Goal: Task Accomplishment & Management: Use online tool/utility

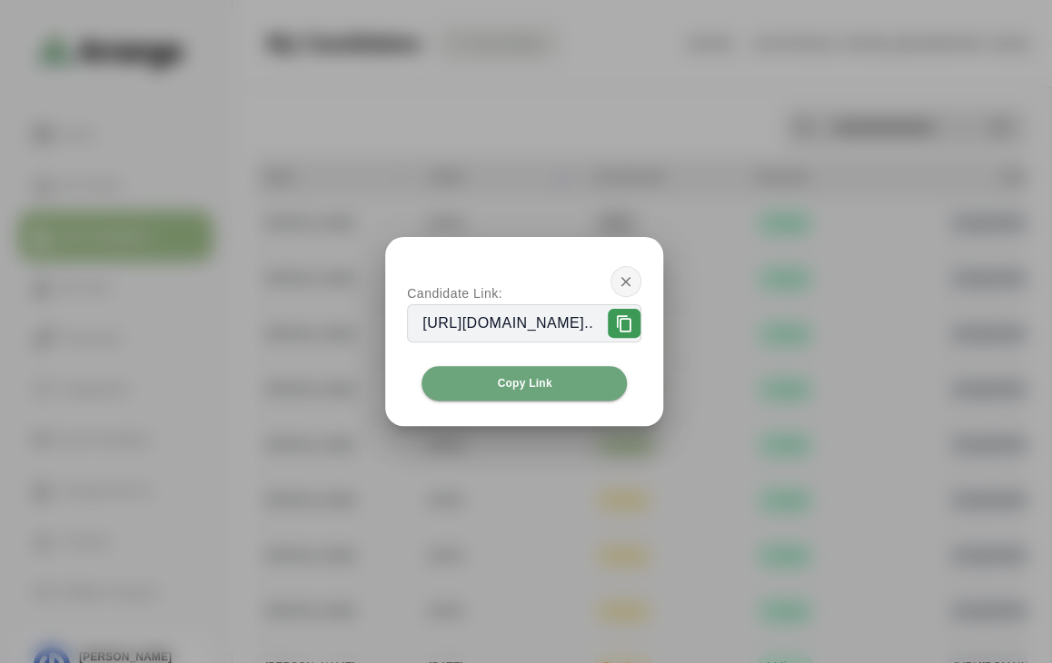
click at [641, 281] on button "button" at bounding box center [625, 281] width 31 height 31
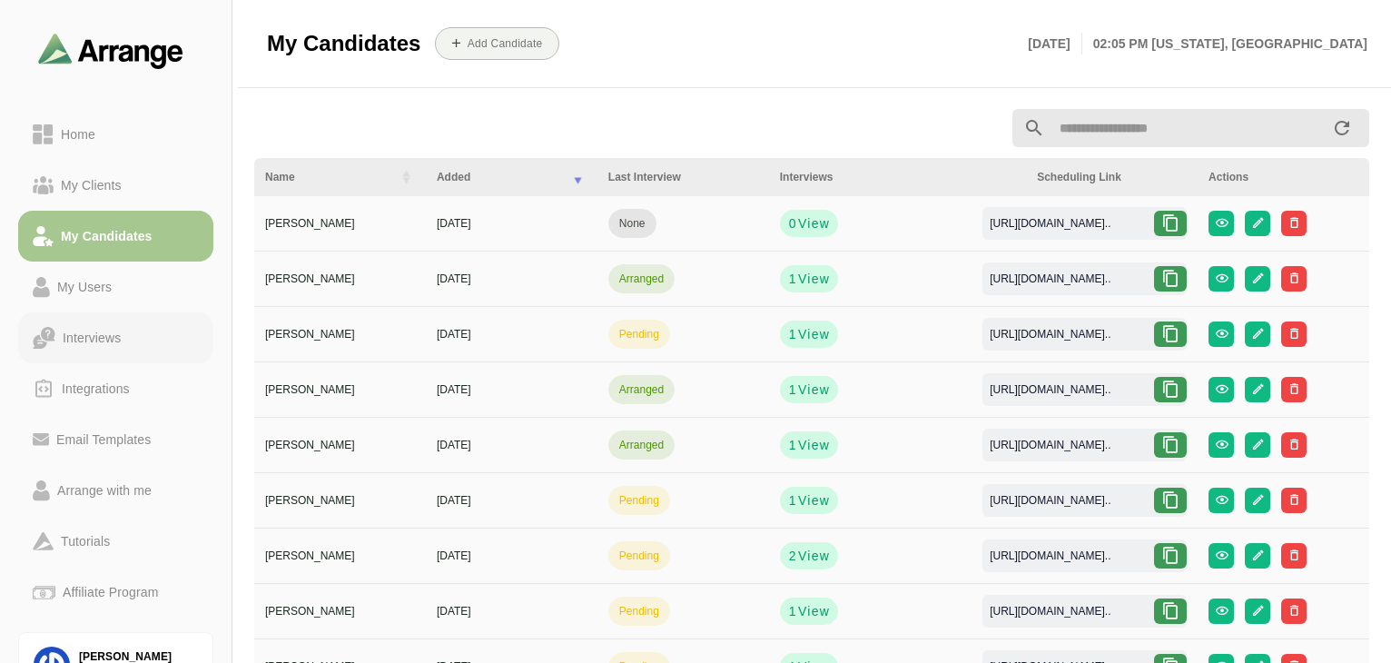
scroll to position [98, 0]
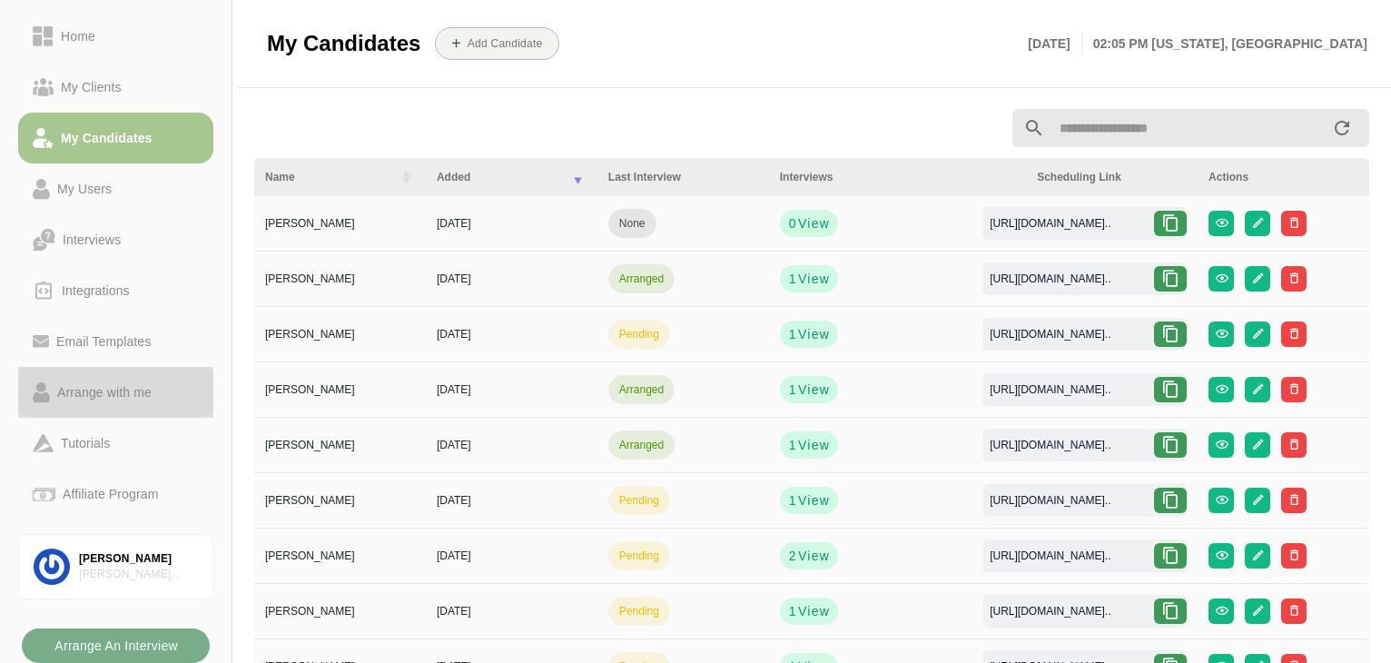
click at [121, 388] on div "Arrange with me" at bounding box center [104, 392] width 109 height 22
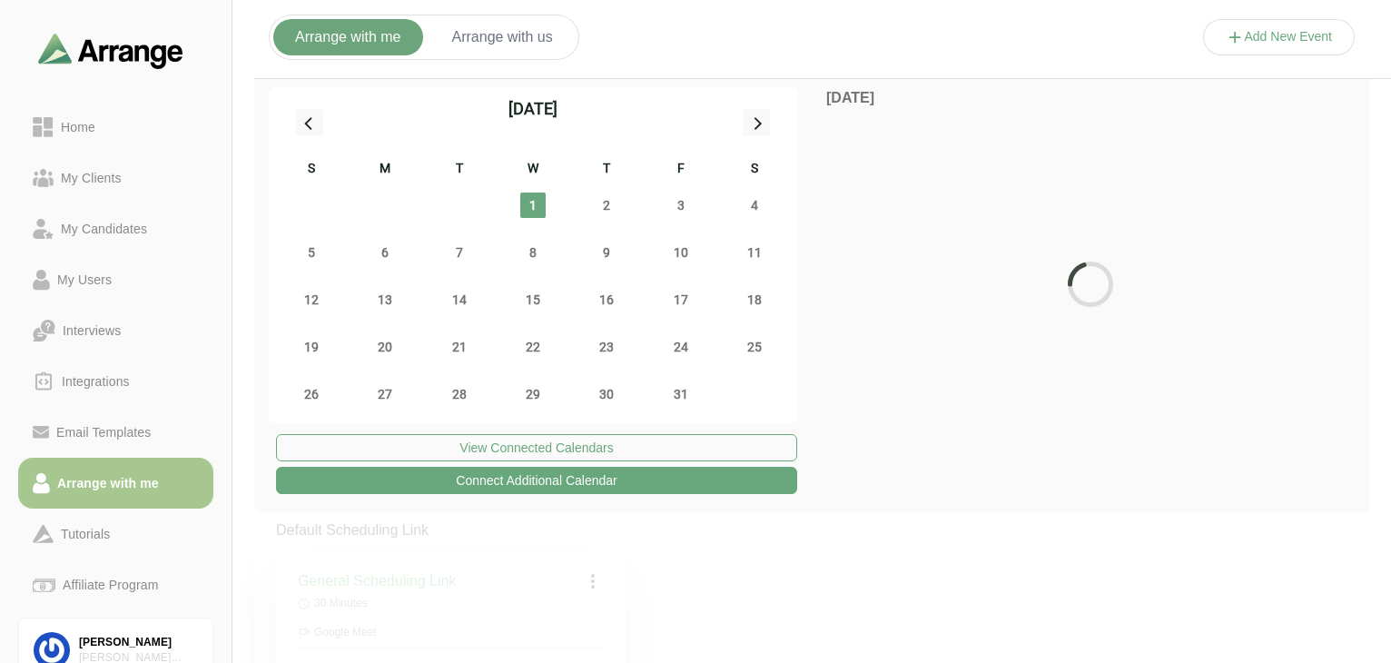
click at [540, 37] on button "Arrange with us" at bounding box center [502, 37] width 144 height 36
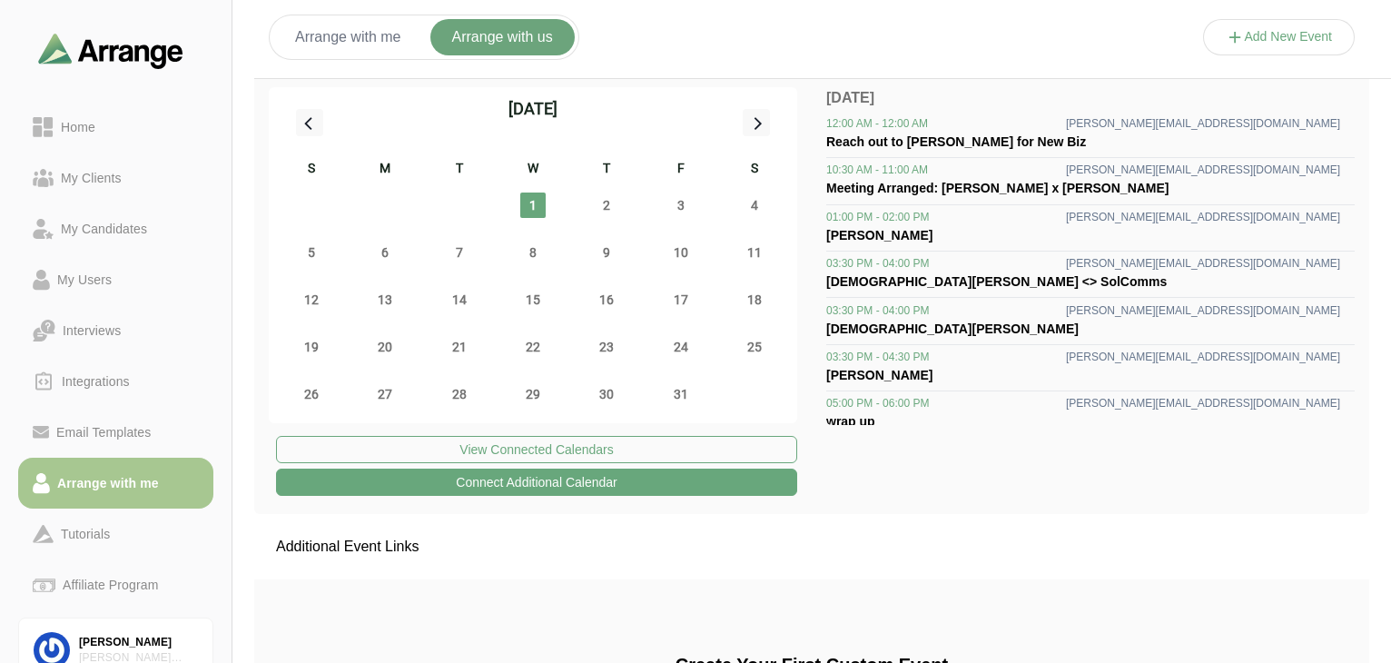
scroll to position [243, 0]
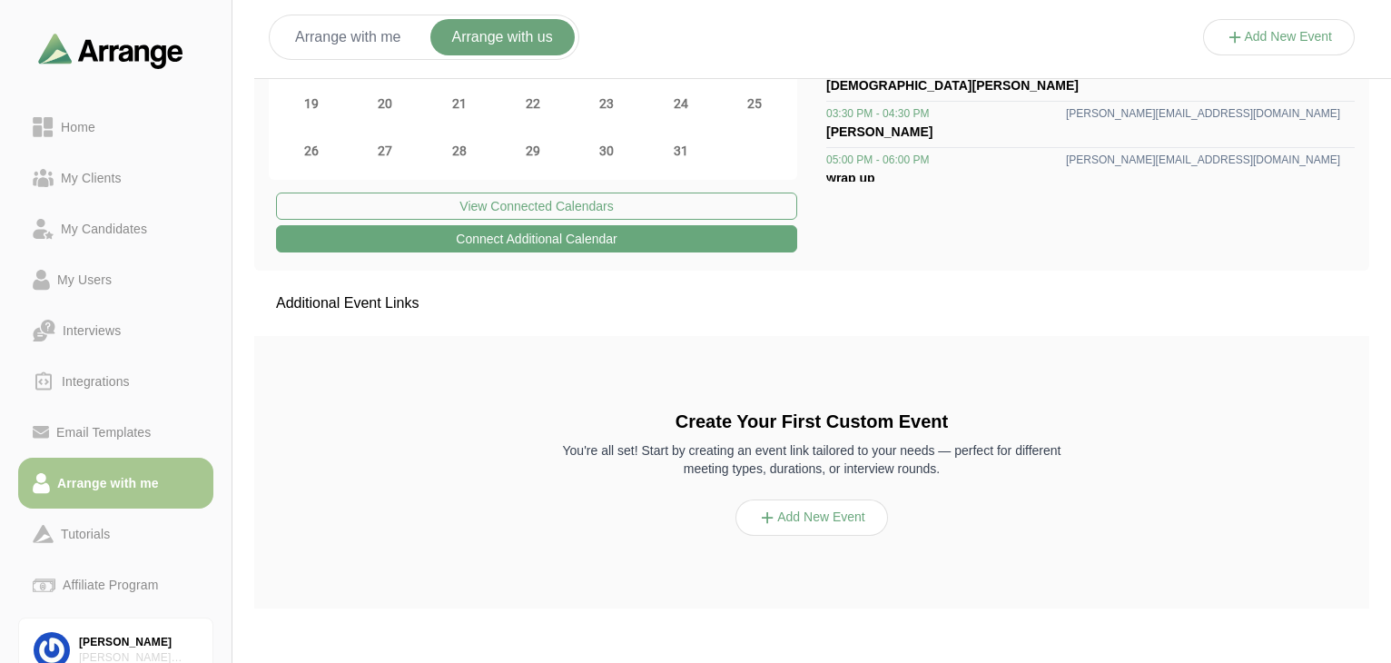
click at [844, 525] on button "Add New Event" at bounding box center [812, 517] width 153 height 36
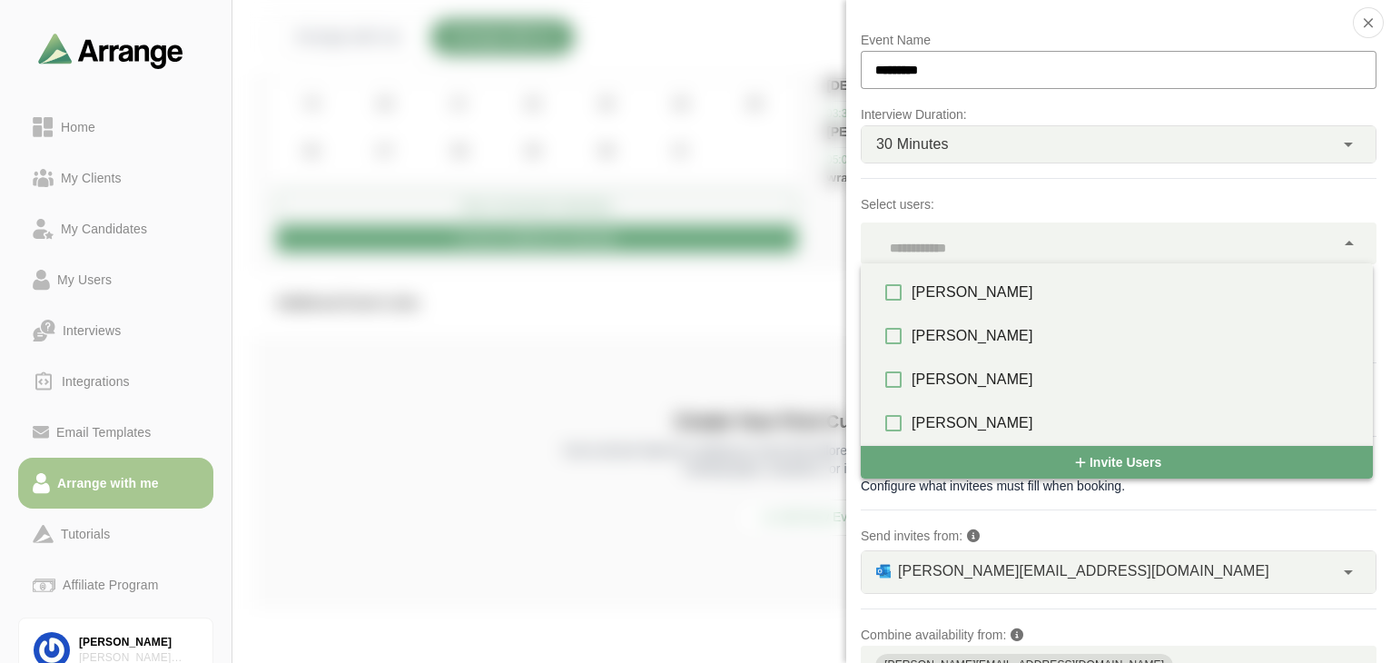
click at [1051, 231] on div at bounding box center [1098, 243] width 474 height 42
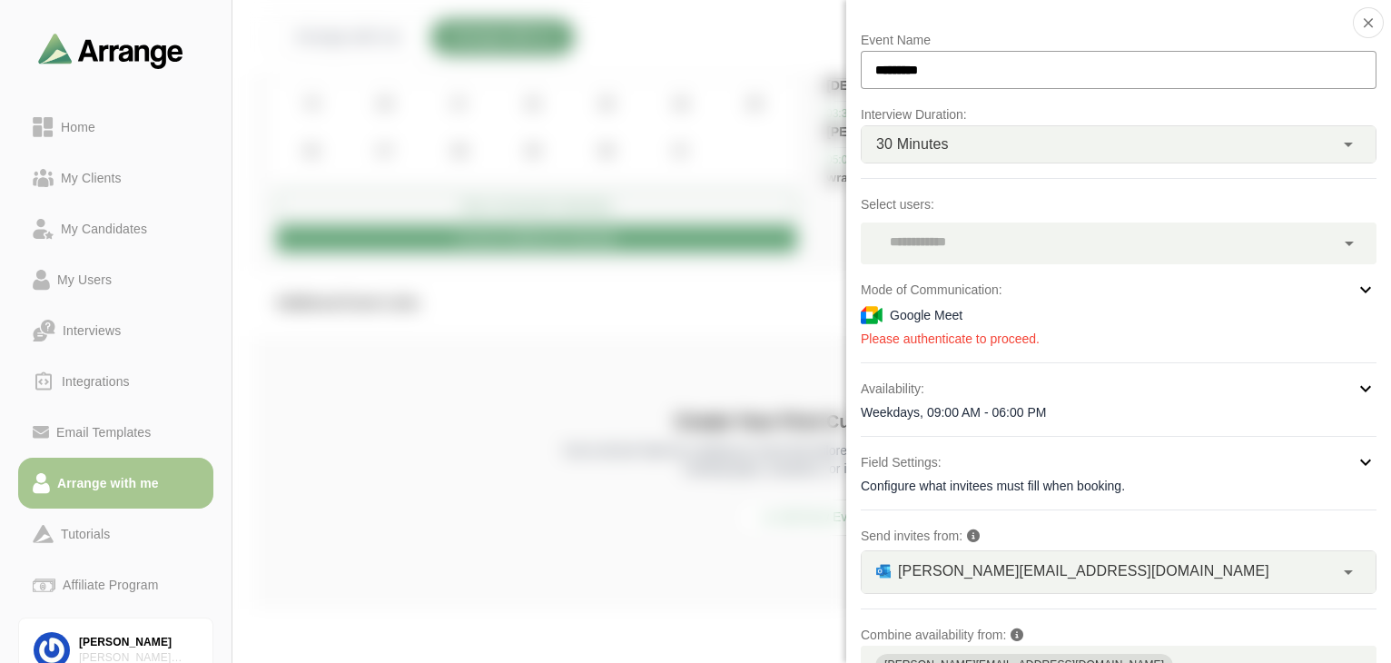
click at [1051, 55] on div at bounding box center [1279, 55] width 153 height 0
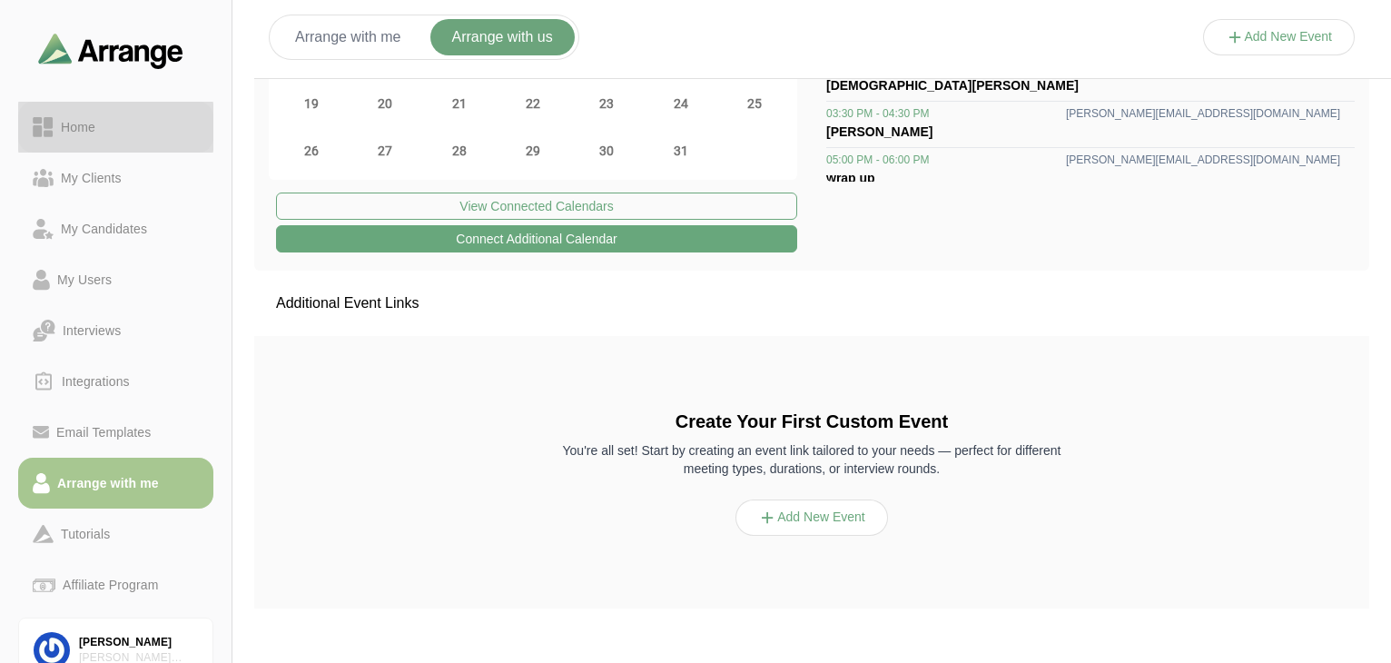
click at [81, 149] on link "Home" at bounding box center [115, 127] width 195 height 51
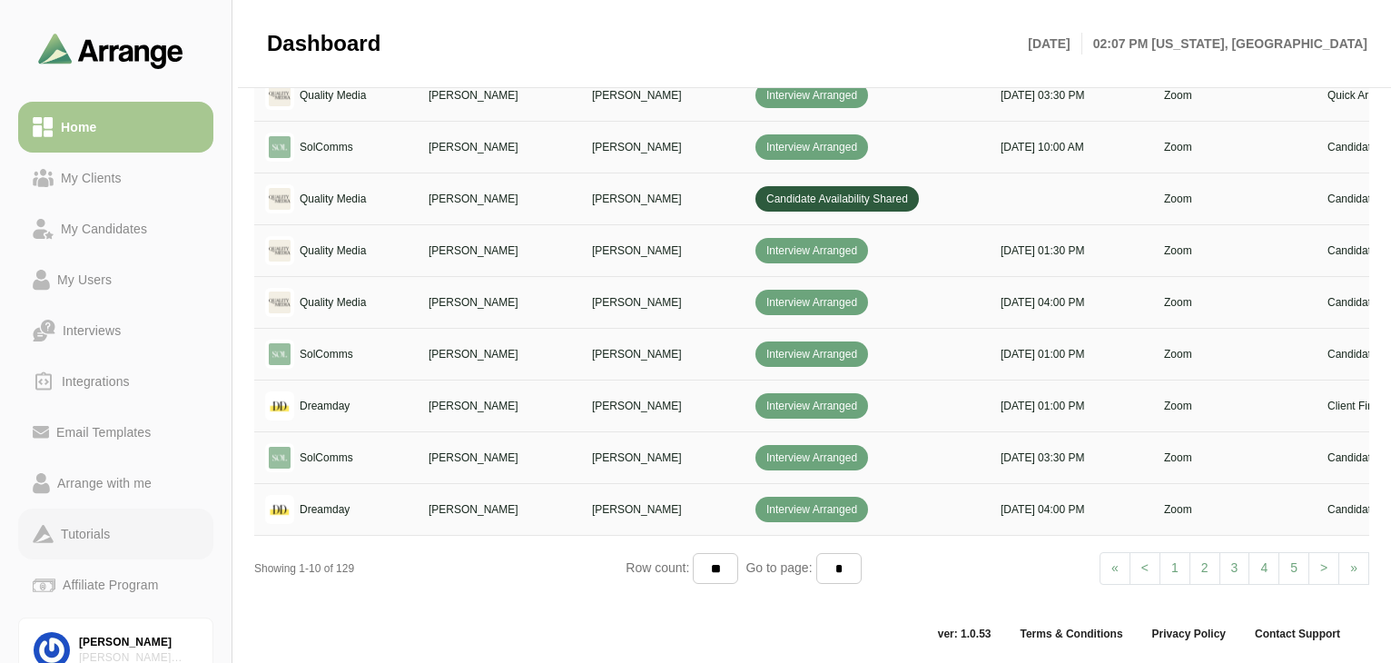
scroll to position [76, 0]
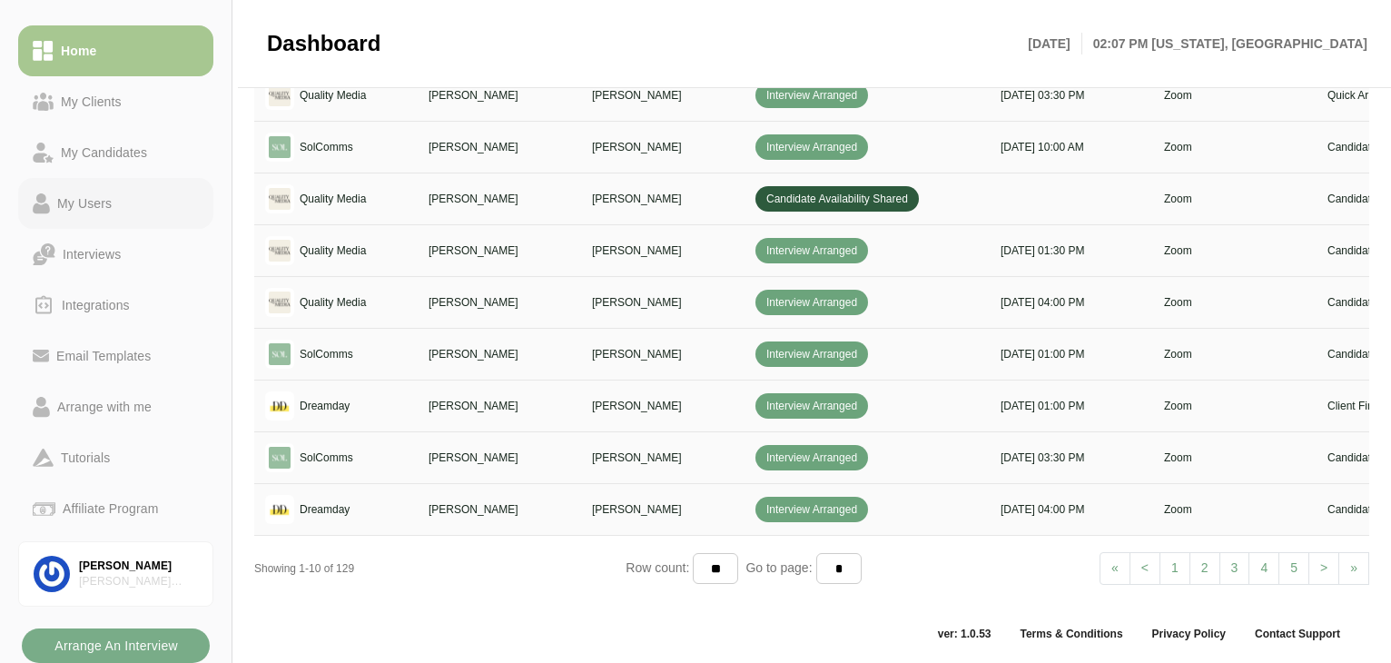
click at [103, 197] on div "My Users" at bounding box center [84, 204] width 69 height 22
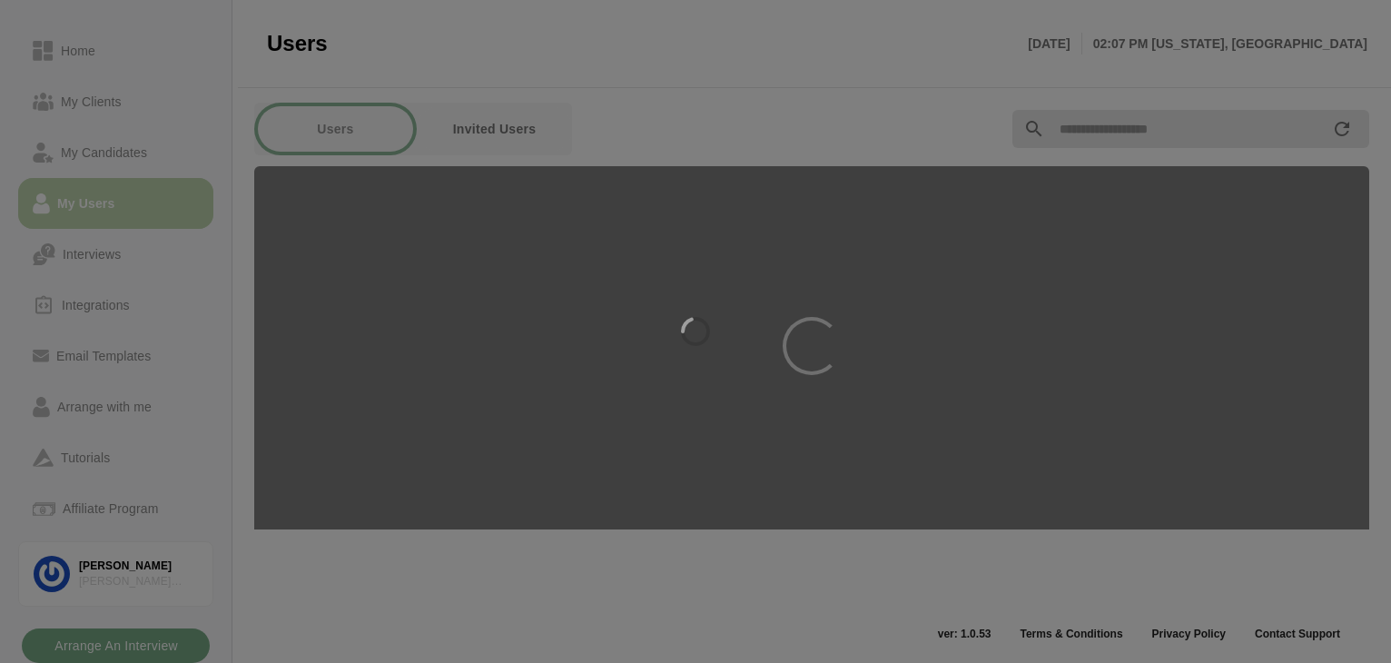
scroll to position [6, 0]
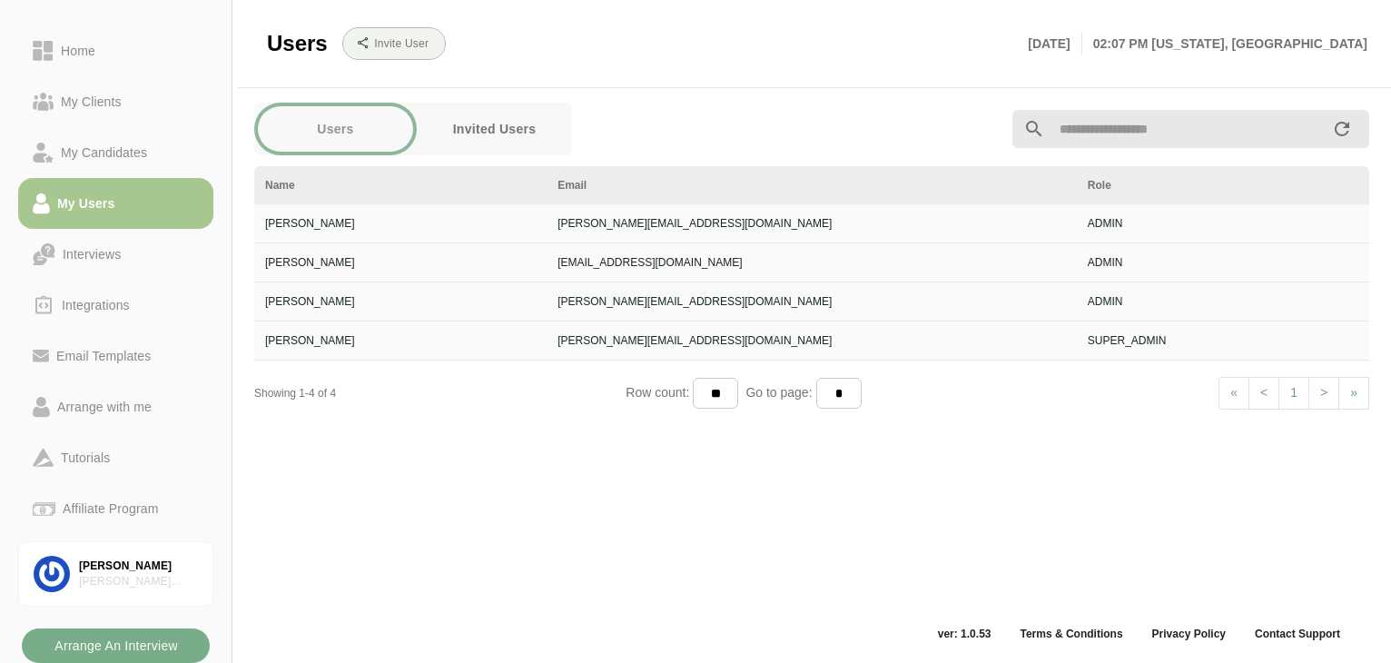
click at [489, 124] on button "Invited Users" at bounding box center [494, 128] width 155 height 45
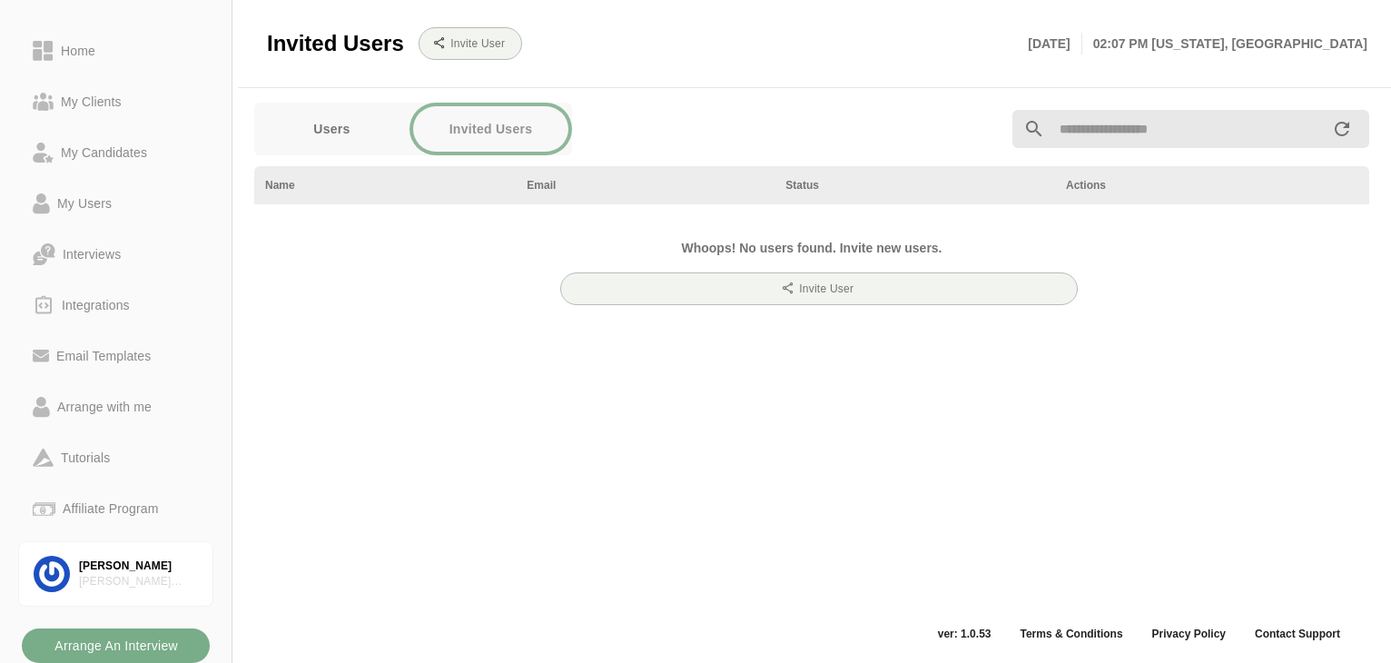
click at [378, 122] on button "Users" at bounding box center [331, 128] width 155 height 45
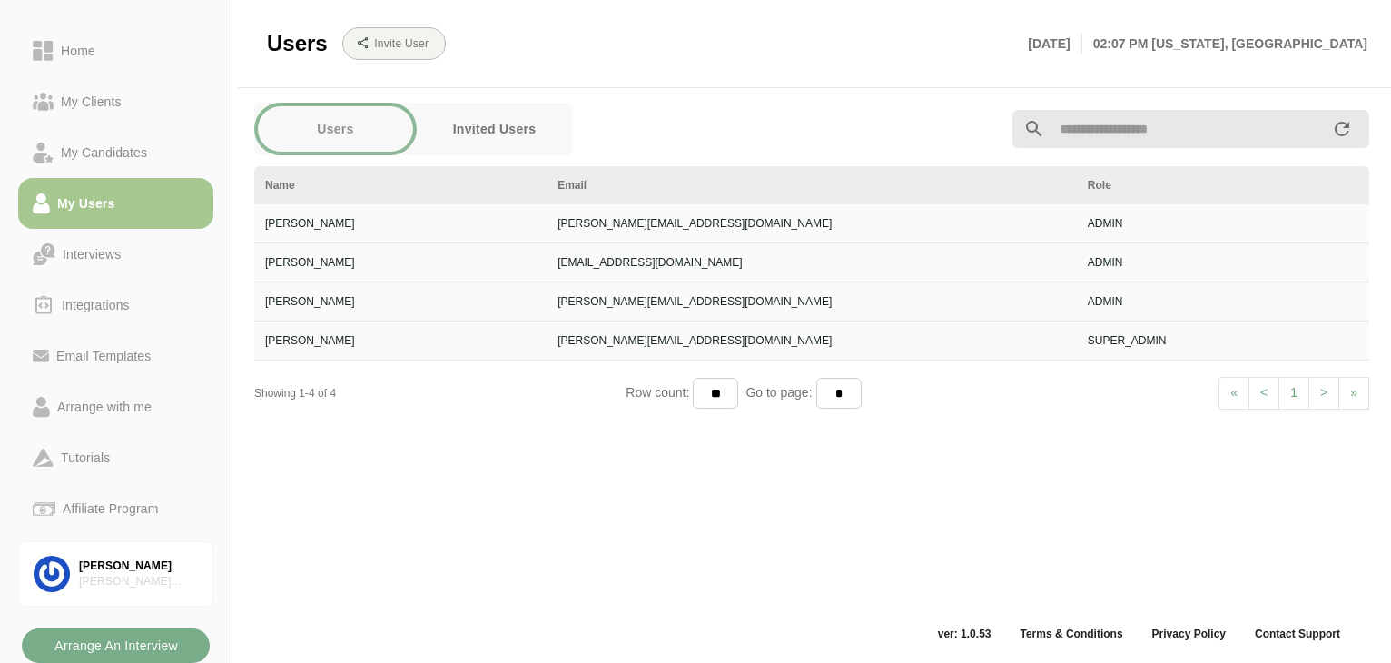
click at [783, 84] on div "Users Invite User Wed 1st October, 2025 02:07 PM New york, America" at bounding box center [817, 43] width 1101 height 87
click at [790, 278] on td "shay@briansimonassoc.com" at bounding box center [812, 262] width 530 height 39
click at [694, 300] on div "jon@briansimonassoc.com" at bounding box center [812, 301] width 509 height 16
click at [688, 357] on td "brian@briansimonassoc.com" at bounding box center [812, 340] width 530 height 39
click at [504, 146] on button "Invited Users" at bounding box center [494, 128] width 155 height 45
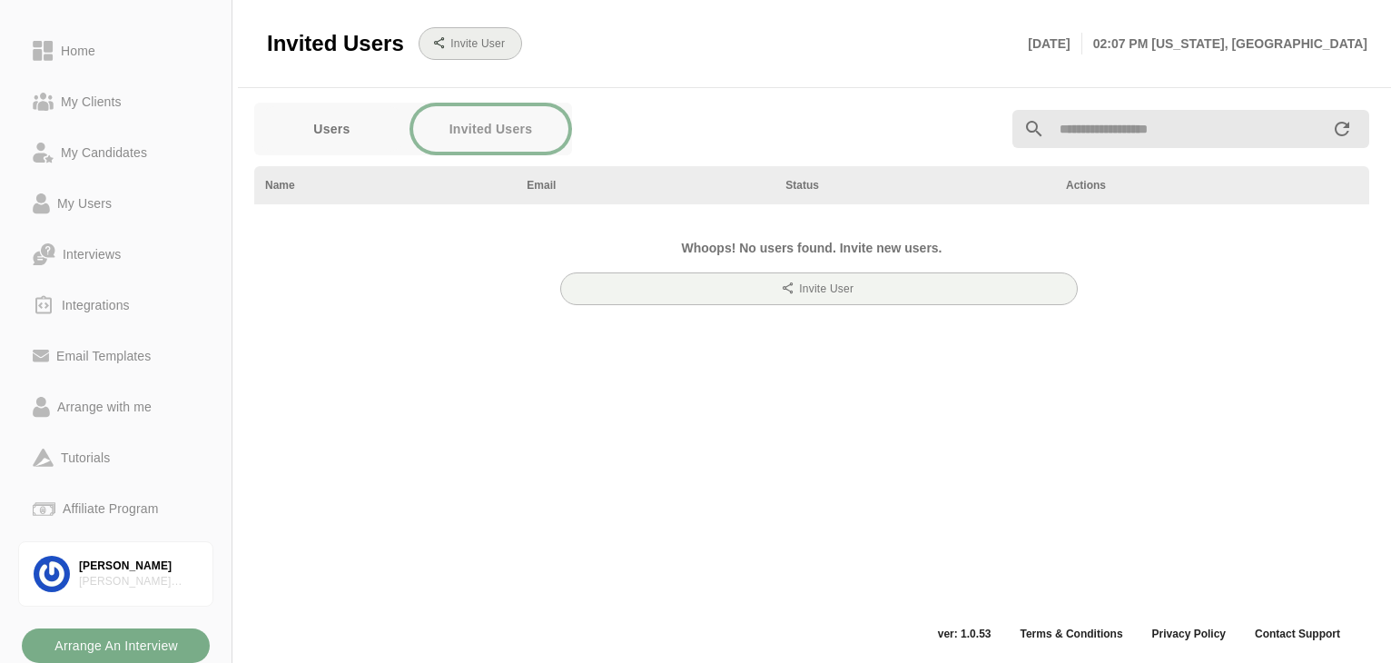
click at [479, 46] on b "Invite User" at bounding box center [477, 43] width 55 height 13
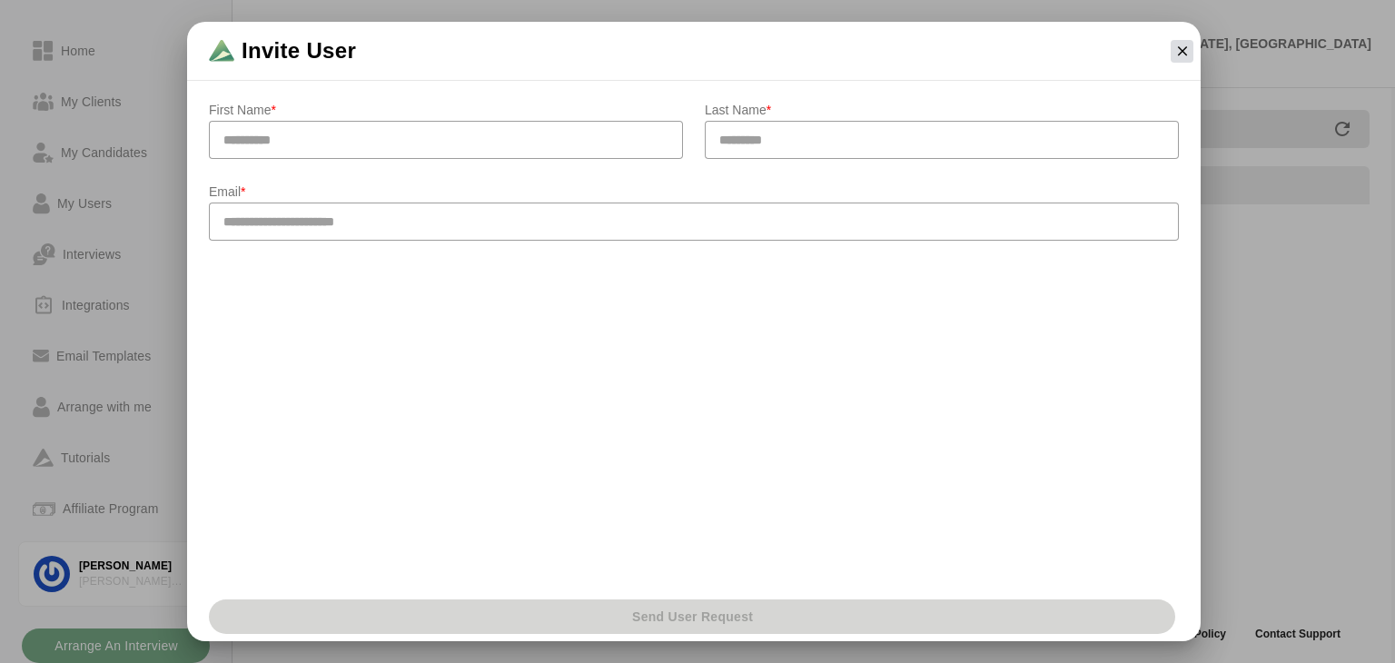
click at [1051, 54] on icon "button" at bounding box center [1182, 51] width 16 height 16
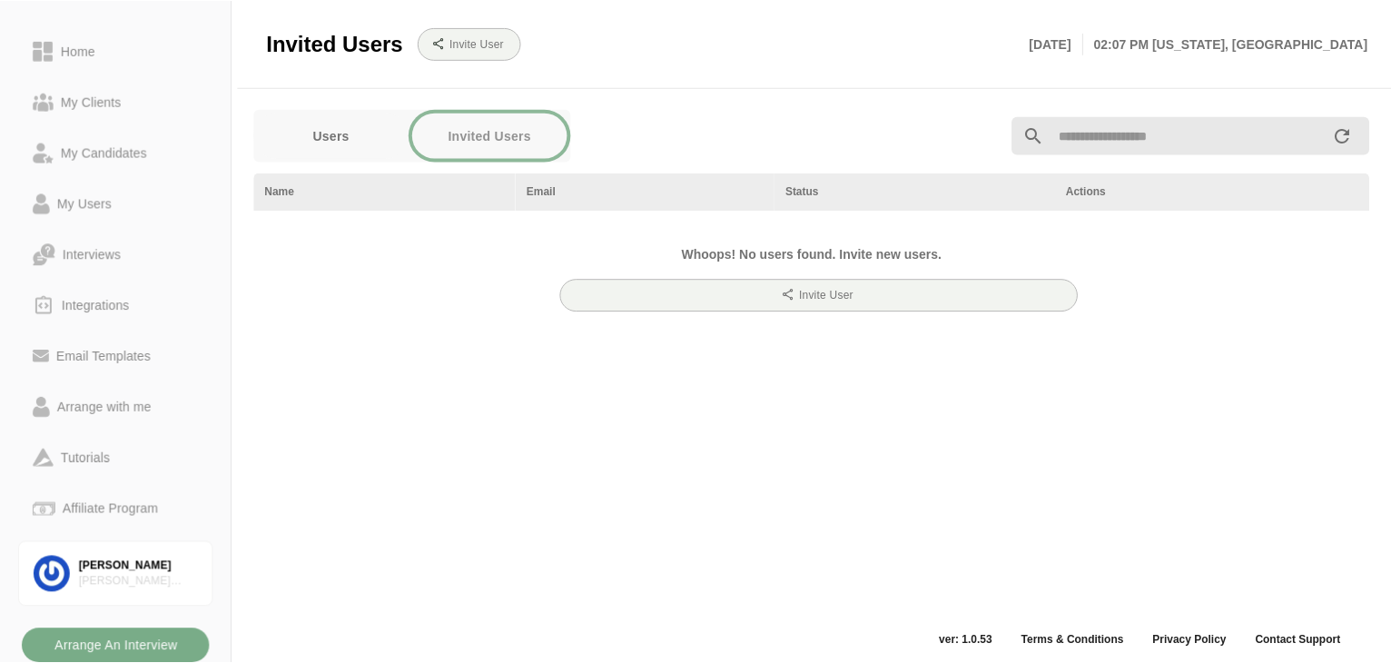
scroll to position [6, 0]
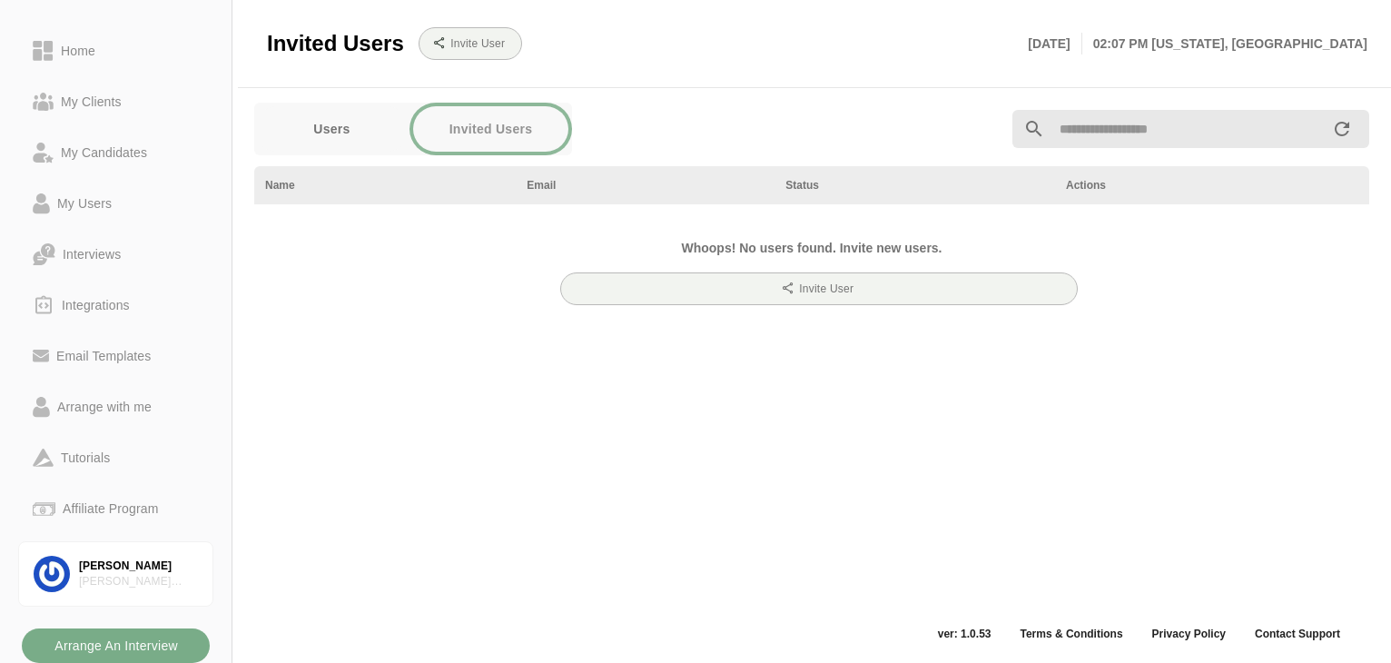
click at [345, 146] on button "Users" at bounding box center [331, 128] width 155 height 45
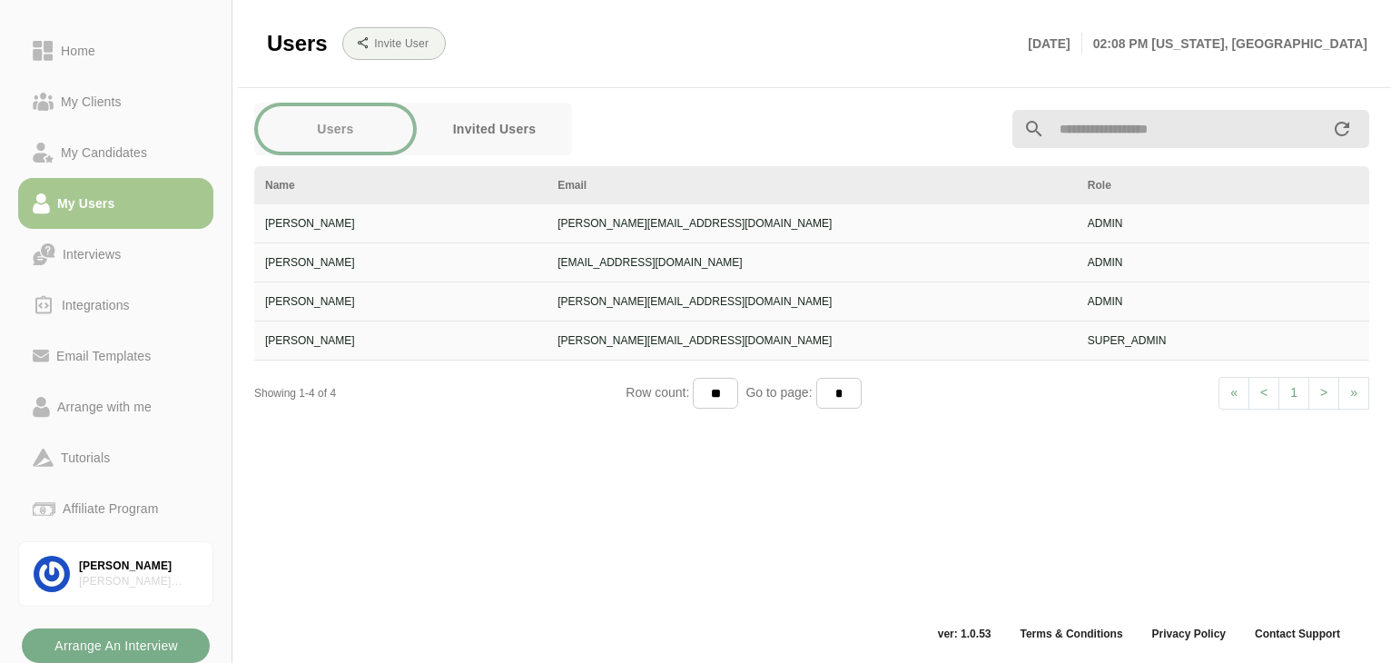
click at [412, 60] on div "Invite User" at bounding box center [673, 43] width 690 height 54
click at [402, 44] on b "Invite User" at bounding box center [400, 43] width 55 height 13
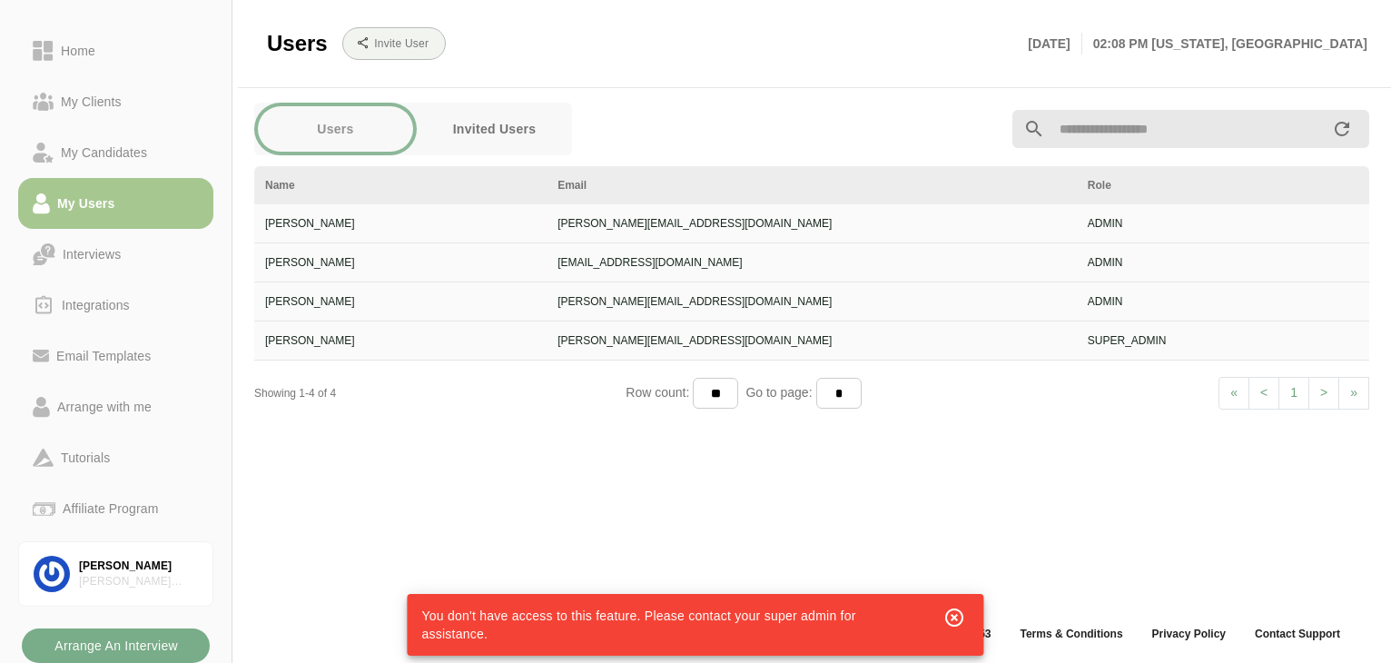
click at [469, 121] on button "Invited Users" at bounding box center [494, 128] width 155 height 45
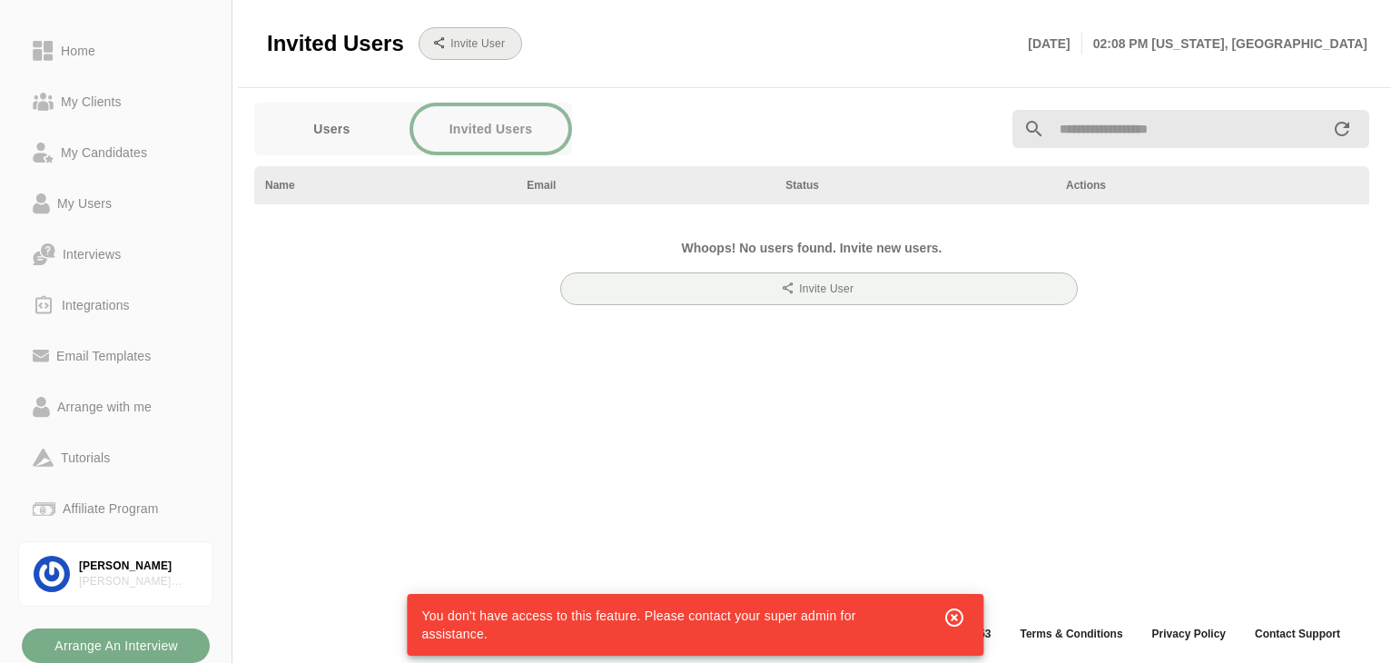
click at [464, 34] on button "Invite User" at bounding box center [471, 43] width 104 height 33
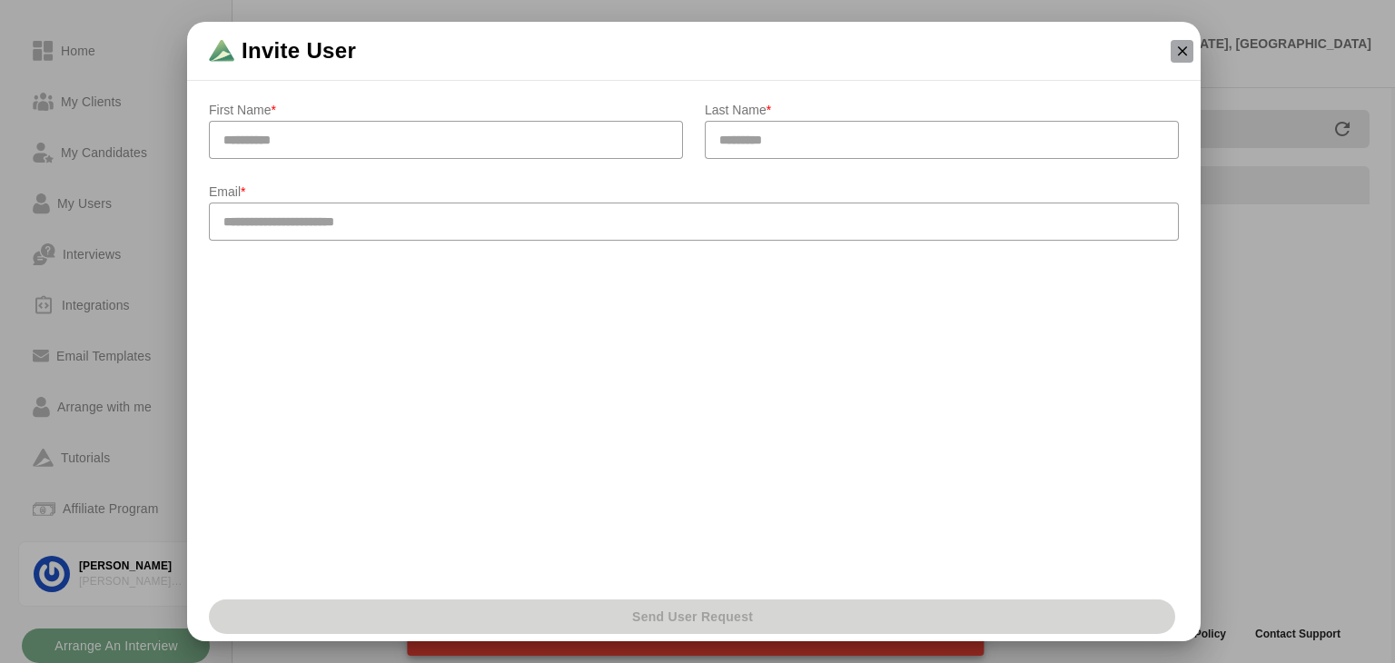
click at [1051, 59] on button "button" at bounding box center [1182, 51] width 23 height 23
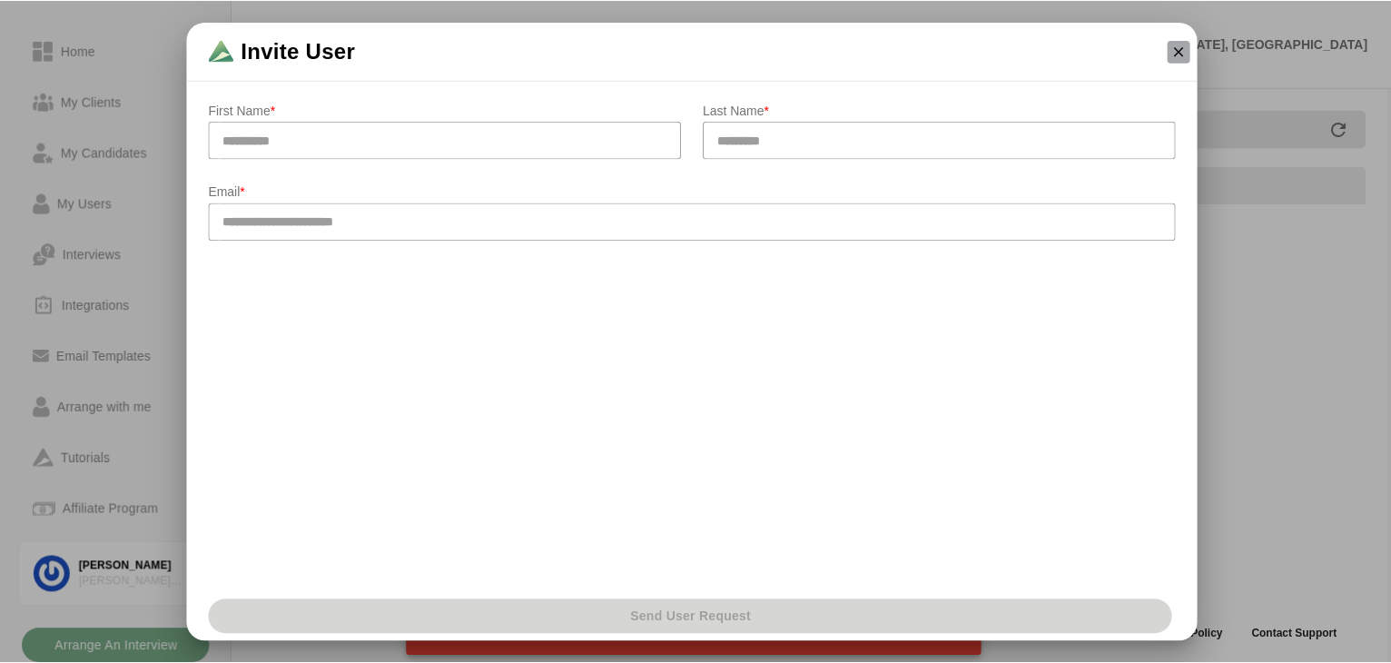
scroll to position [6, 0]
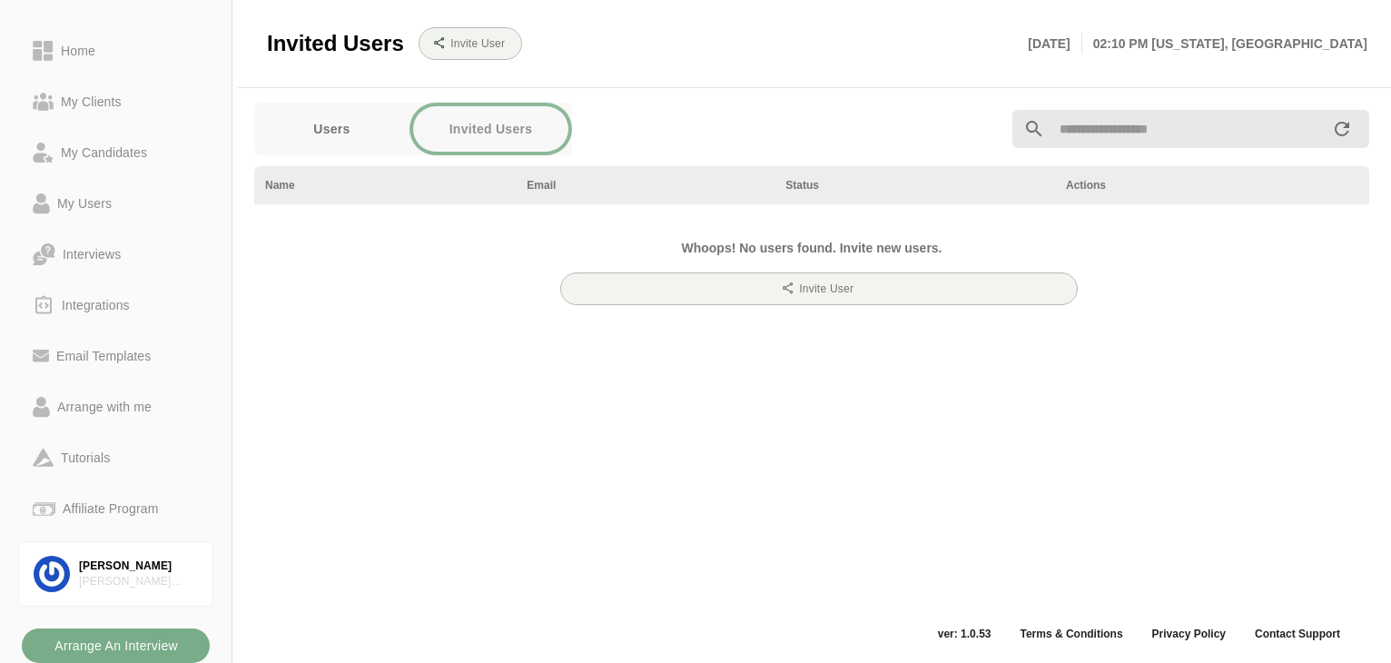
click at [566, 37] on div "Invite User" at bounding box center [711, 43] width 614 height 54
click at [77, 393] on link "Arrange with me" at bounding box center [115, 406] width 195 height 51
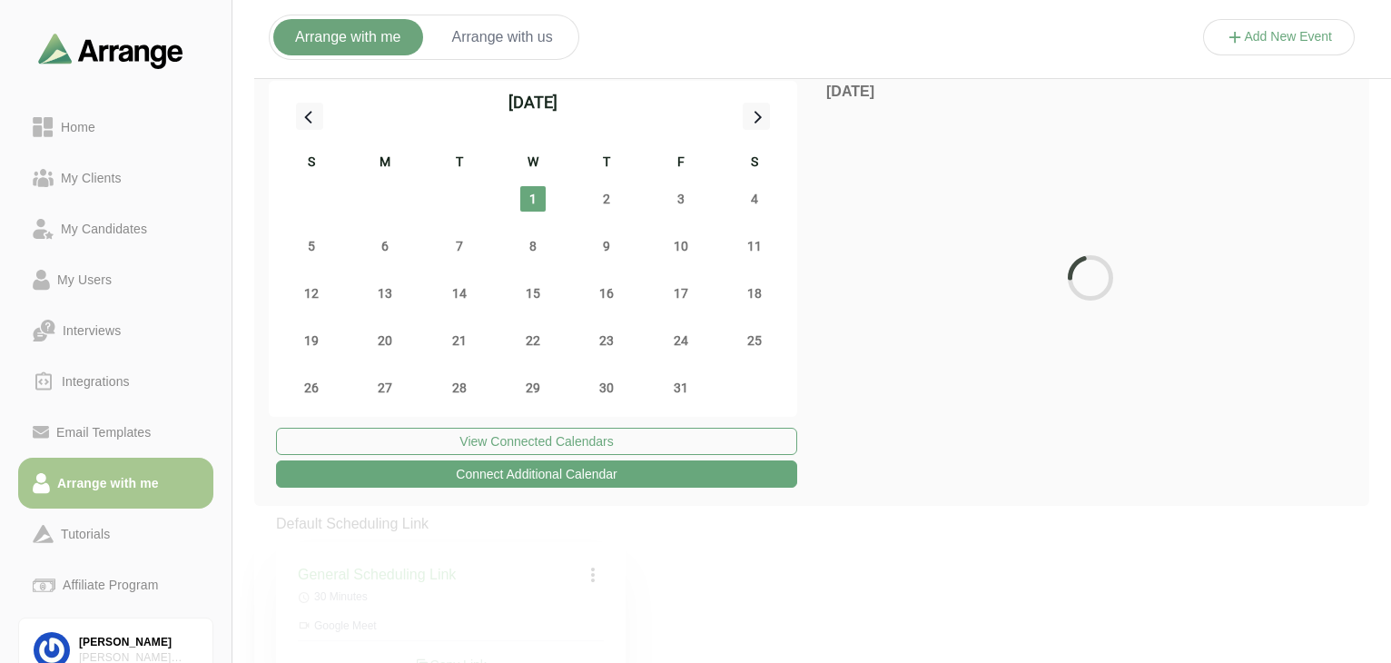
click at [504, 41] on button "Arrange with us" at bounding box center [502, 37] width 144 height 36
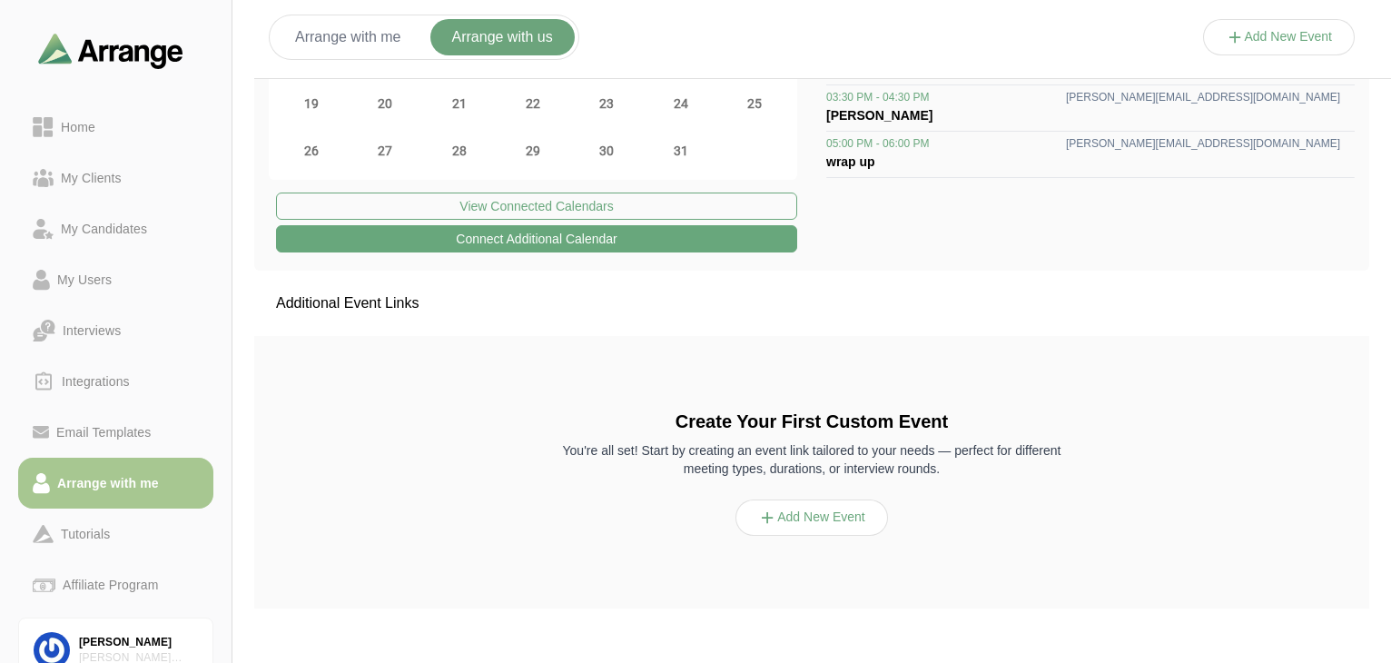
scroll to position [242, 0]
click at [848, 517] on button "Add New Event" at bounding box center [812, 518] width 153 height 36
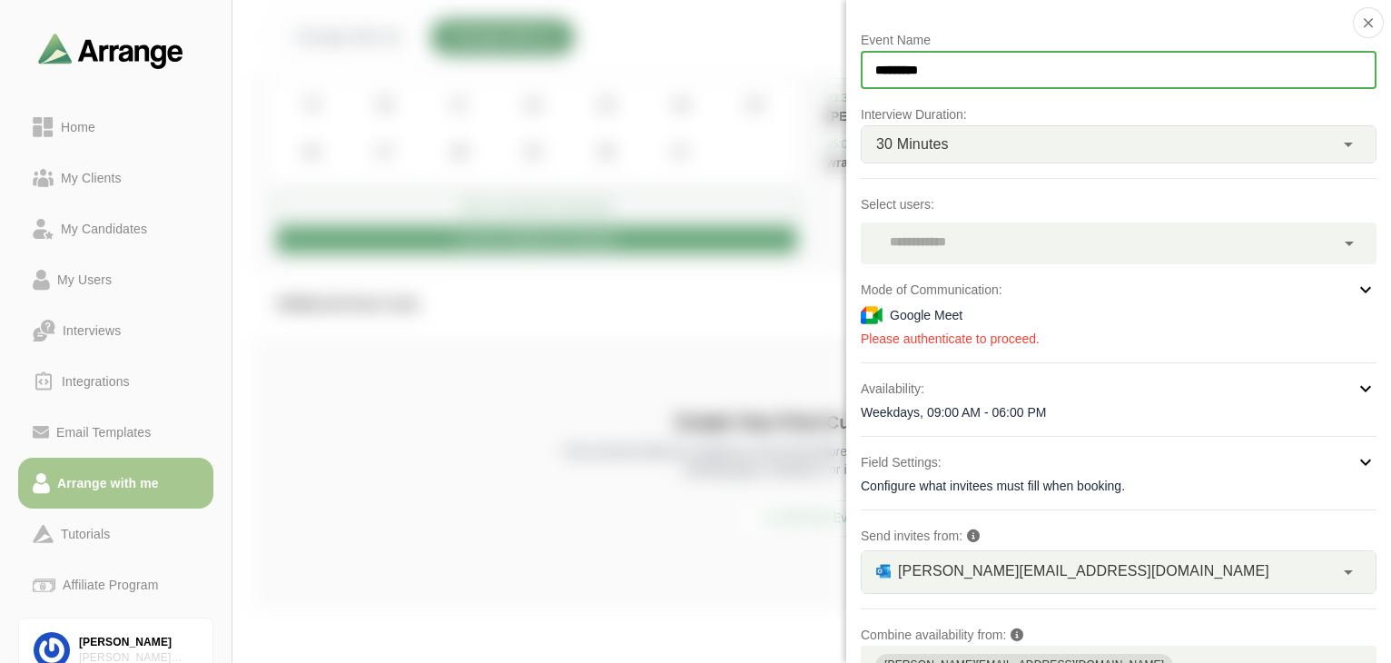
click at [1031, 74] on input "*********" at bounding box center [1119, 70] width 516 height 38
click at [1051, 55] on div at bounding box center [1279, 55] width 153 height 0
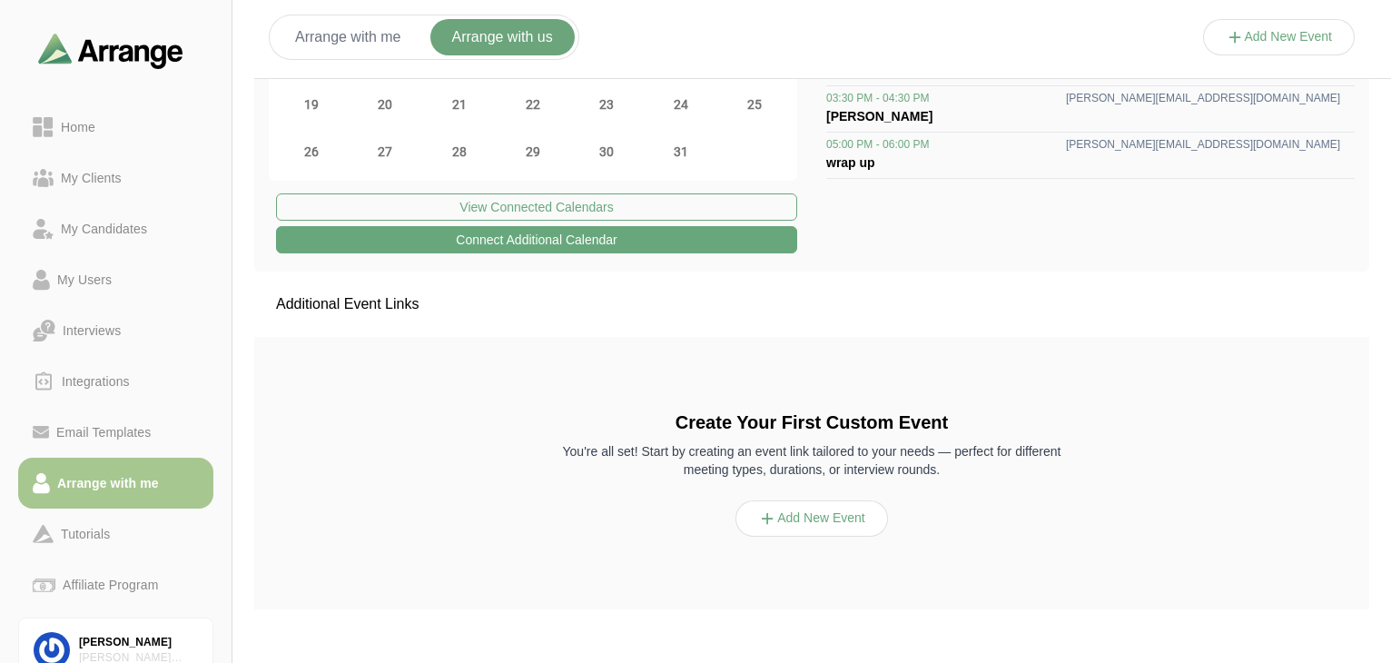
click at [837, 531] on button "Add New Event" at bounding box center [812, 518] width 153 height 36
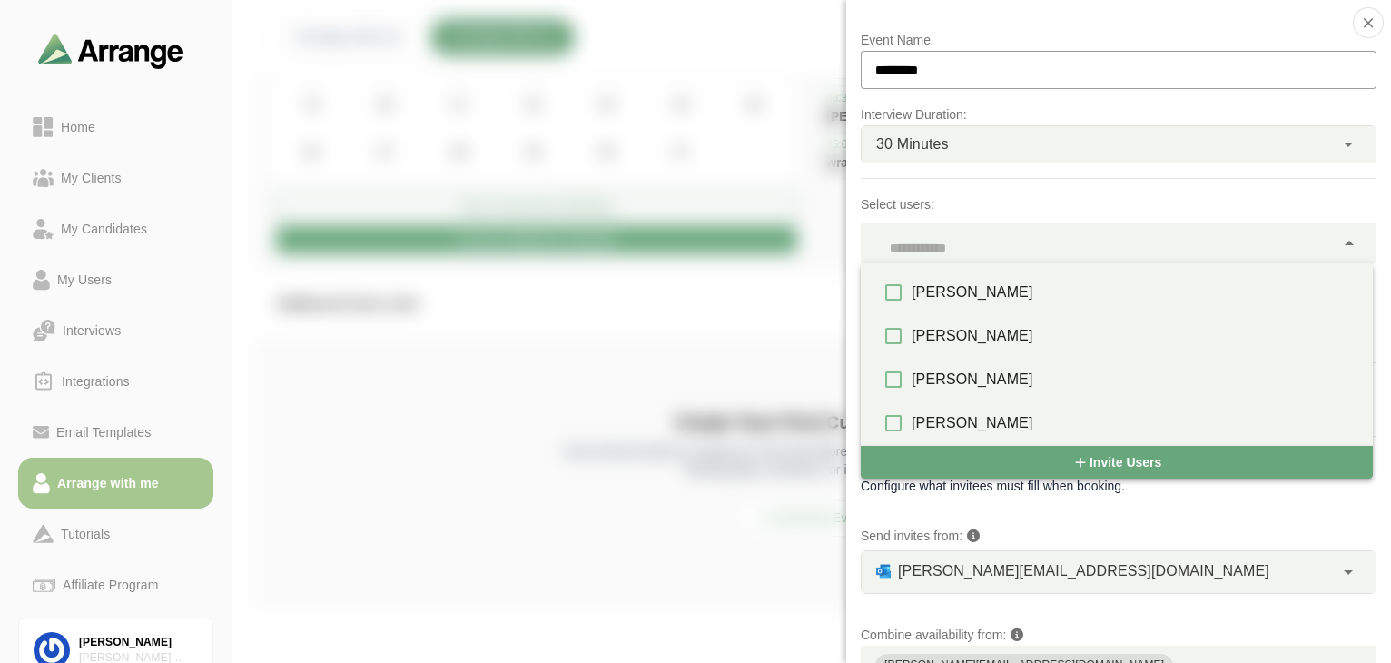
click at [1051, 243] on div at bounding box center [1098, 243] width 474 height 42
click at [1051, 55] on div at bounding box center [1279, 55] width 153 height 0
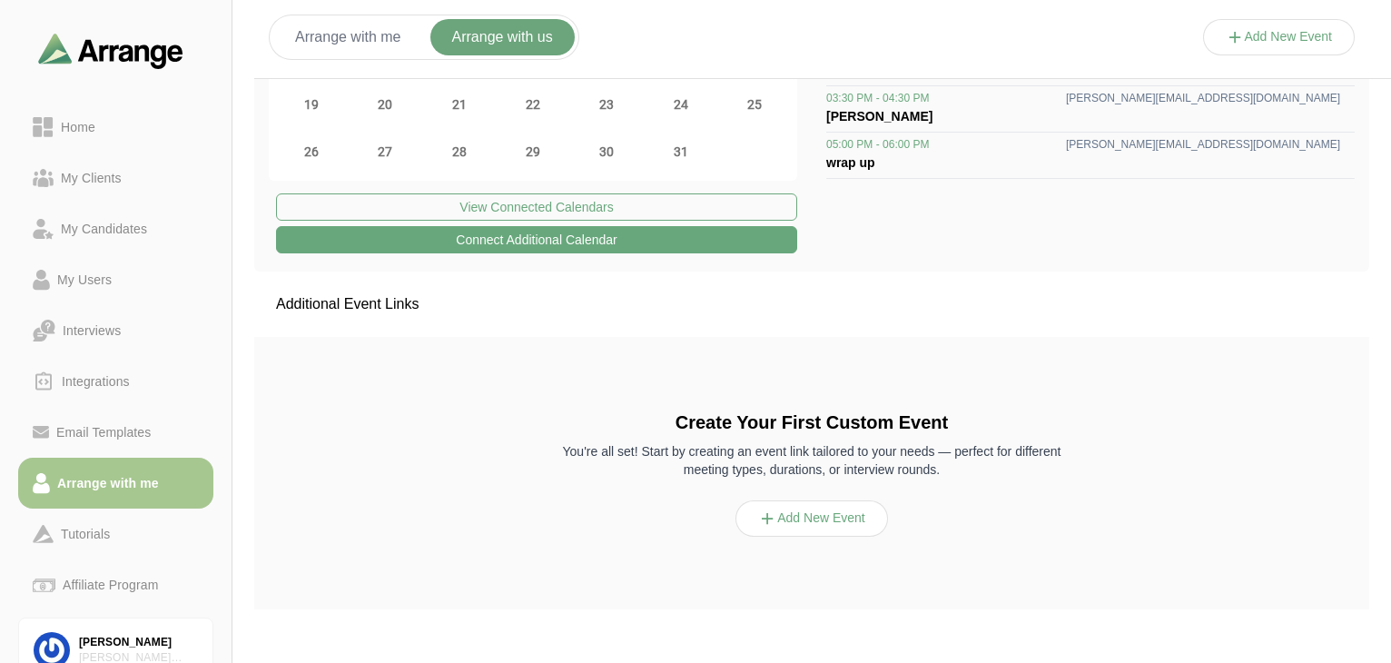
click at [993, 331] on div "Additional Event Links" at bounding box center [811, 304] width 1115 height 65
click at [815, 517] on button "Add New Event" at bounding box center [812, 518] width 153 height 36
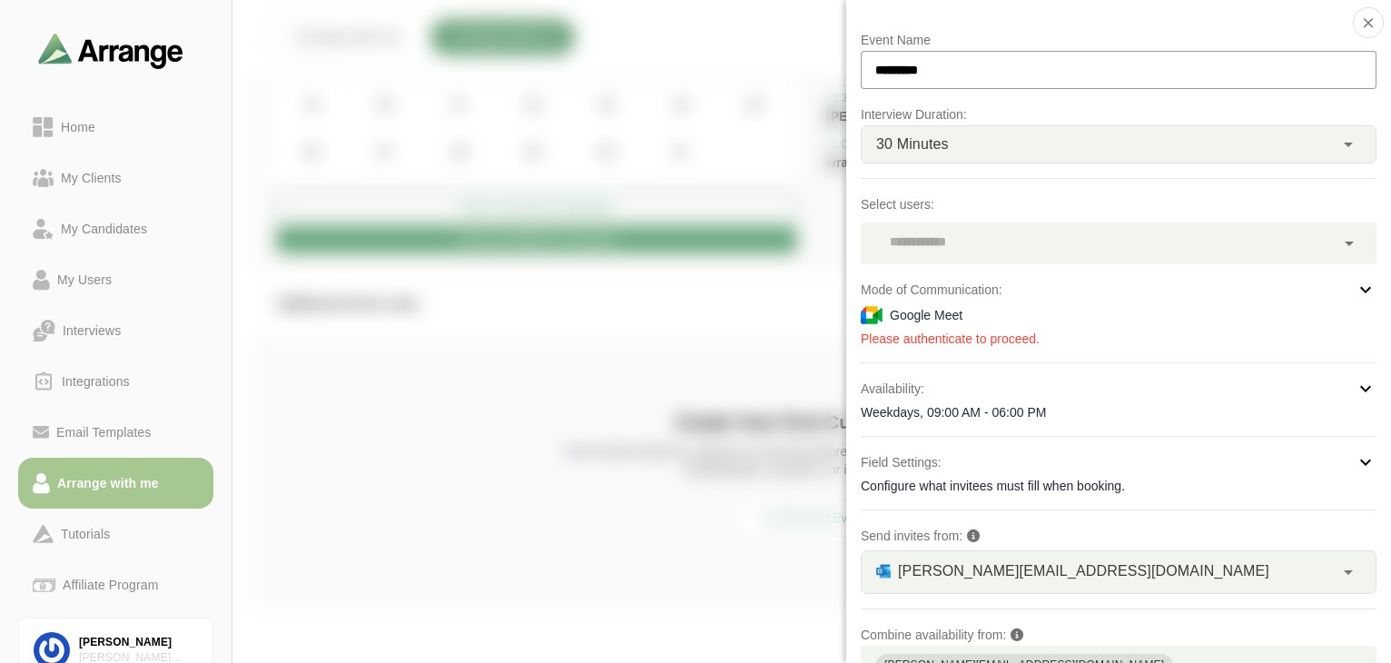
click at [998, 63] on input "*********" at bounding box center [1119, 70] width 516 height 38
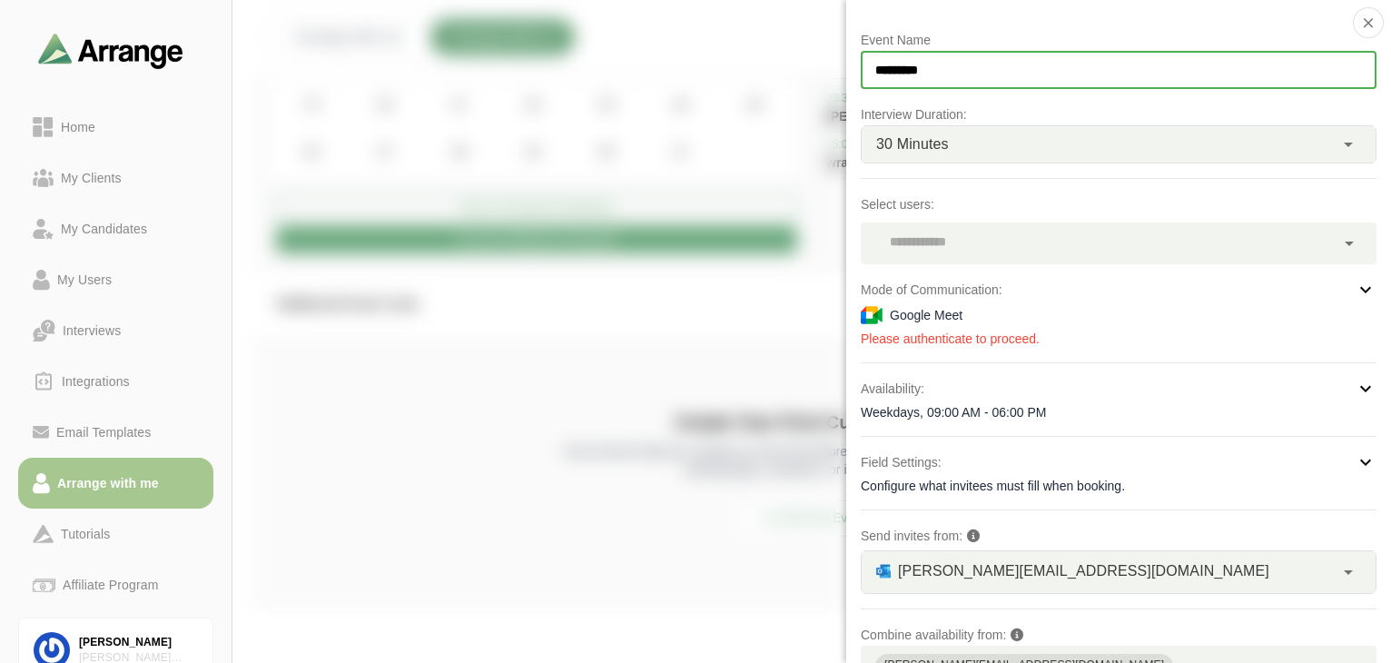
drag, startPoint x: 998, startPoint y: 63, endPoint x: 750, endPoint y: 80, distance: 248.5
click at [1051, 55] on div "Event Name ********* Interview Duration: 30 Minutes ** Select users: Mode of Co…" at bounding box center [1279, 55] width 153 height 0
type input "*"
type input "**********"
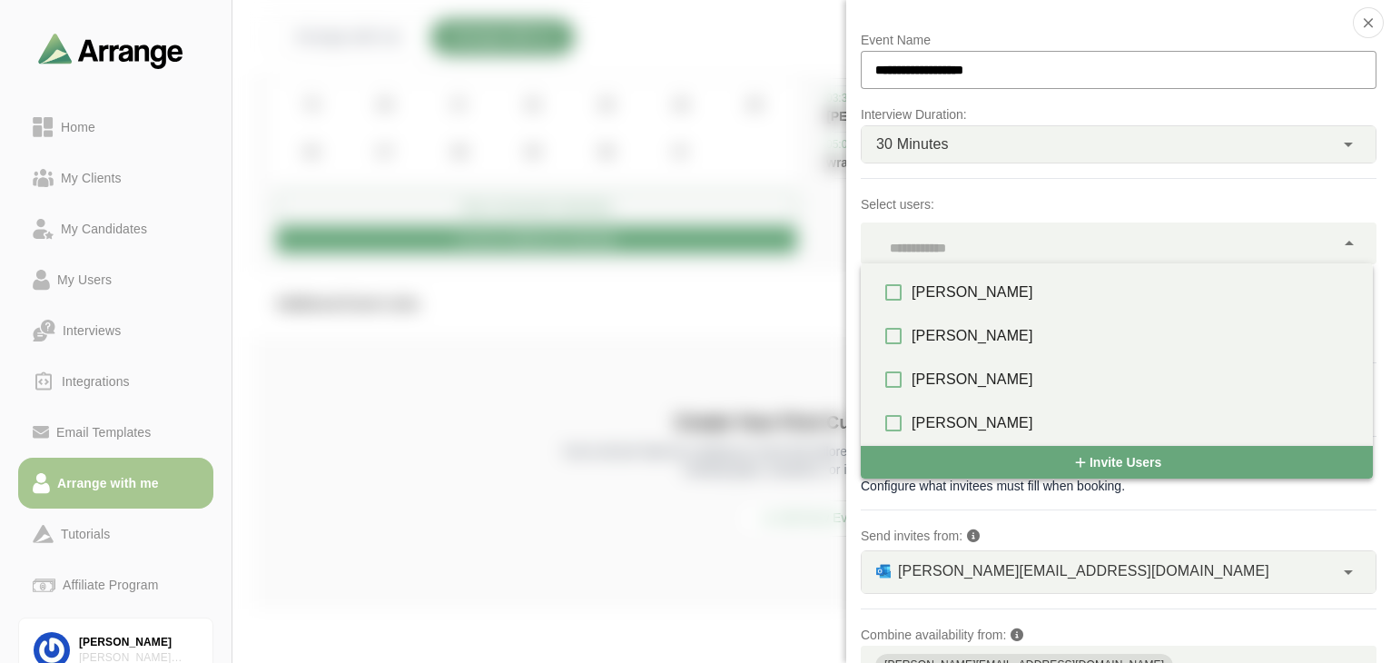
click at [1003, 241] on div at bounding box center [1098, 243] width 474 height 42
click at [922, 287] on div "[PERSON_NAME]" at bounding box center [1135, 293] width 447 height 22
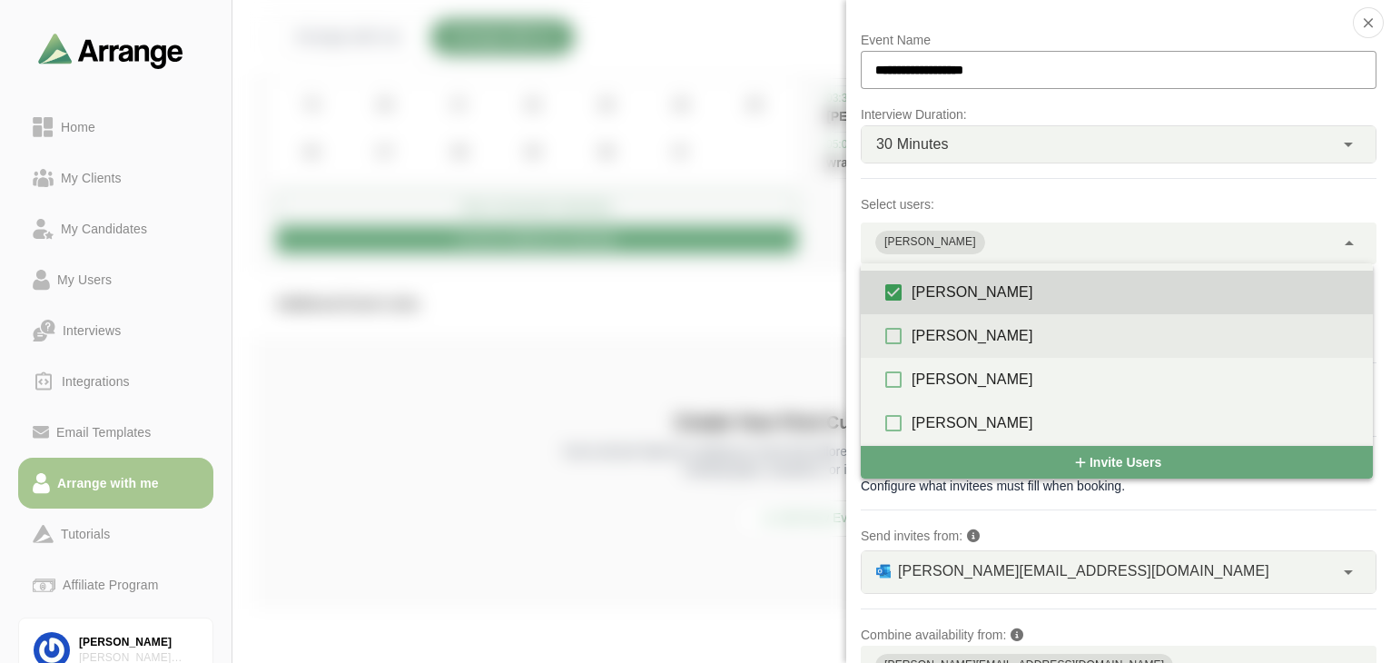
click at [912, 317] on div "[PERSON_NAME]" at bounding box center [1117, 336] width 512 height 44
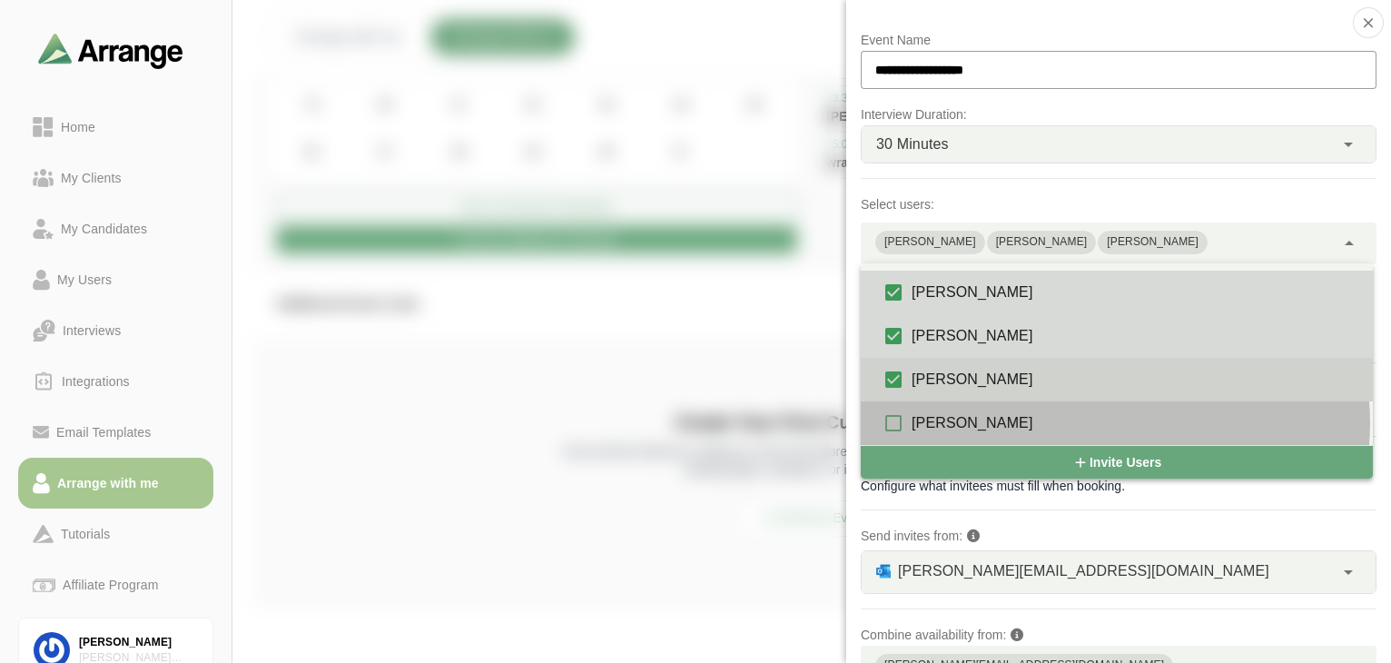
type input "**********"
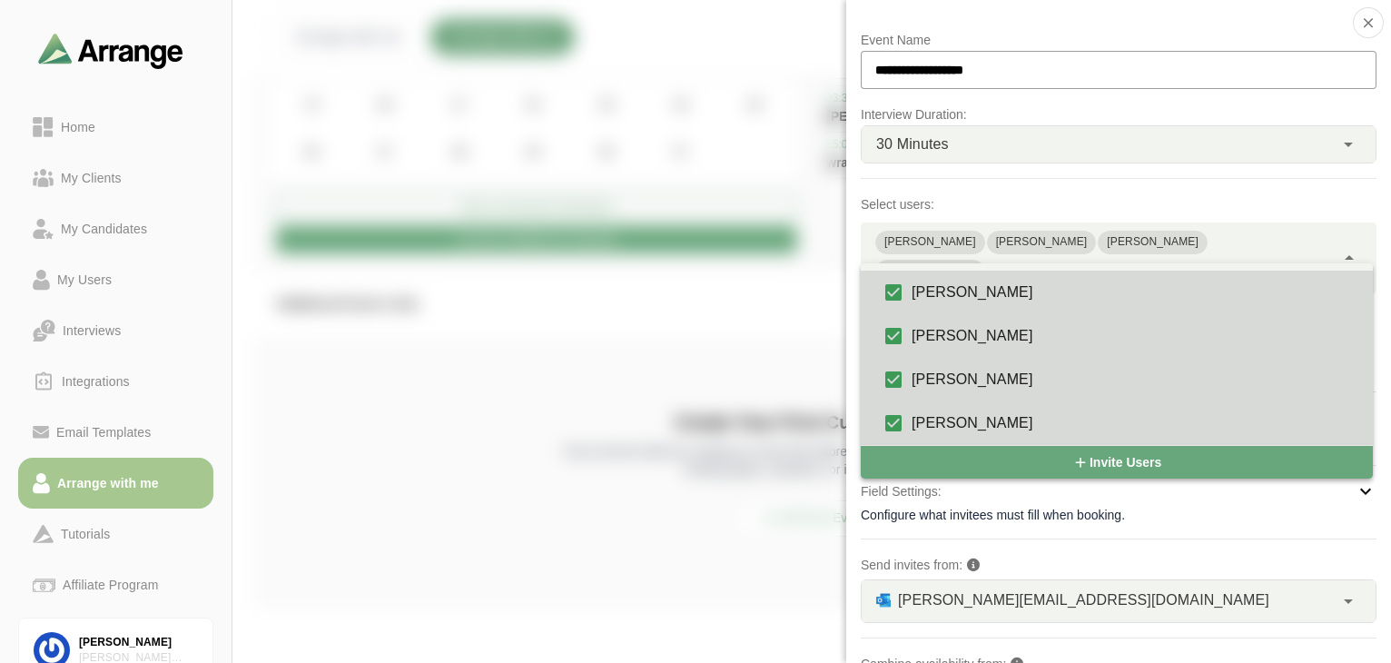
click at [1043, 191] on div "**********" at bounding box center [1119, 239] width 516 height 107
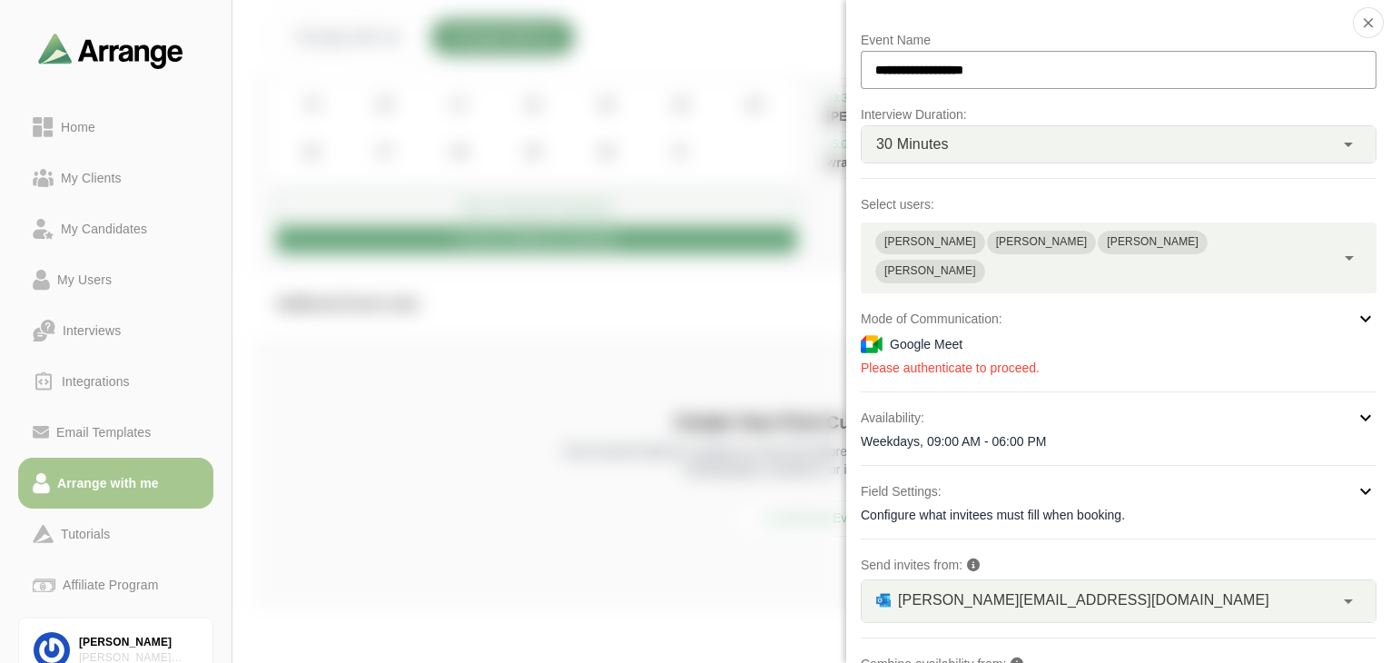
click at [1051, 308] on icon at bounding box center [1366, 319] width 22 height 22
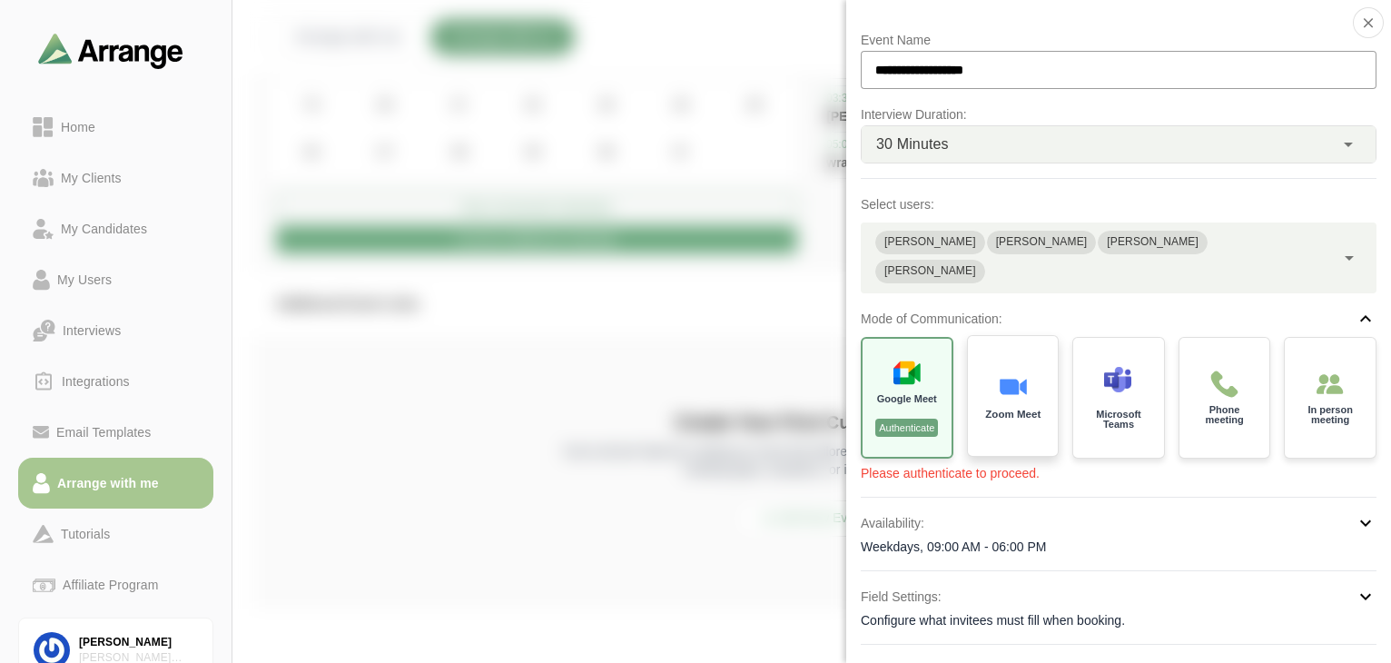
click at [1000, 409] on p "Zoom Meet" at bounding box center [1012, 414] width 55 height 11
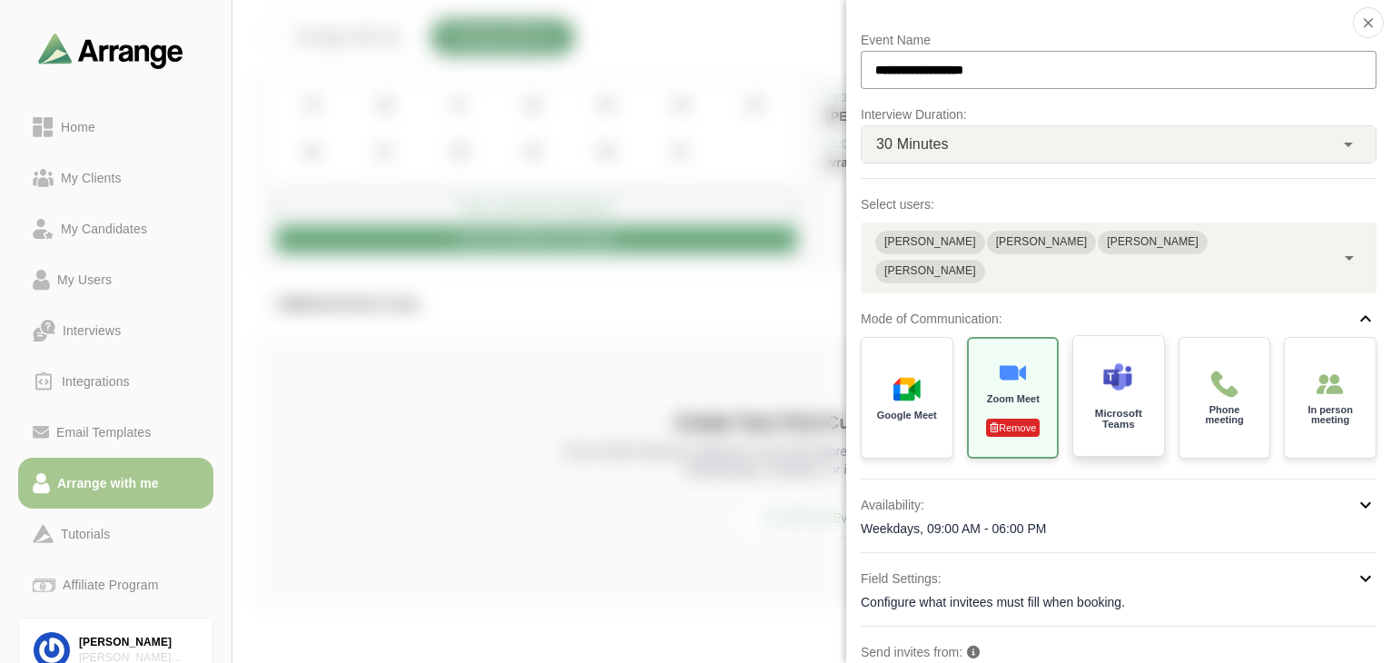
click at [1051, 377] on div "Microsoft Teams" at bounding box center [1119, 396] width 95 height 126
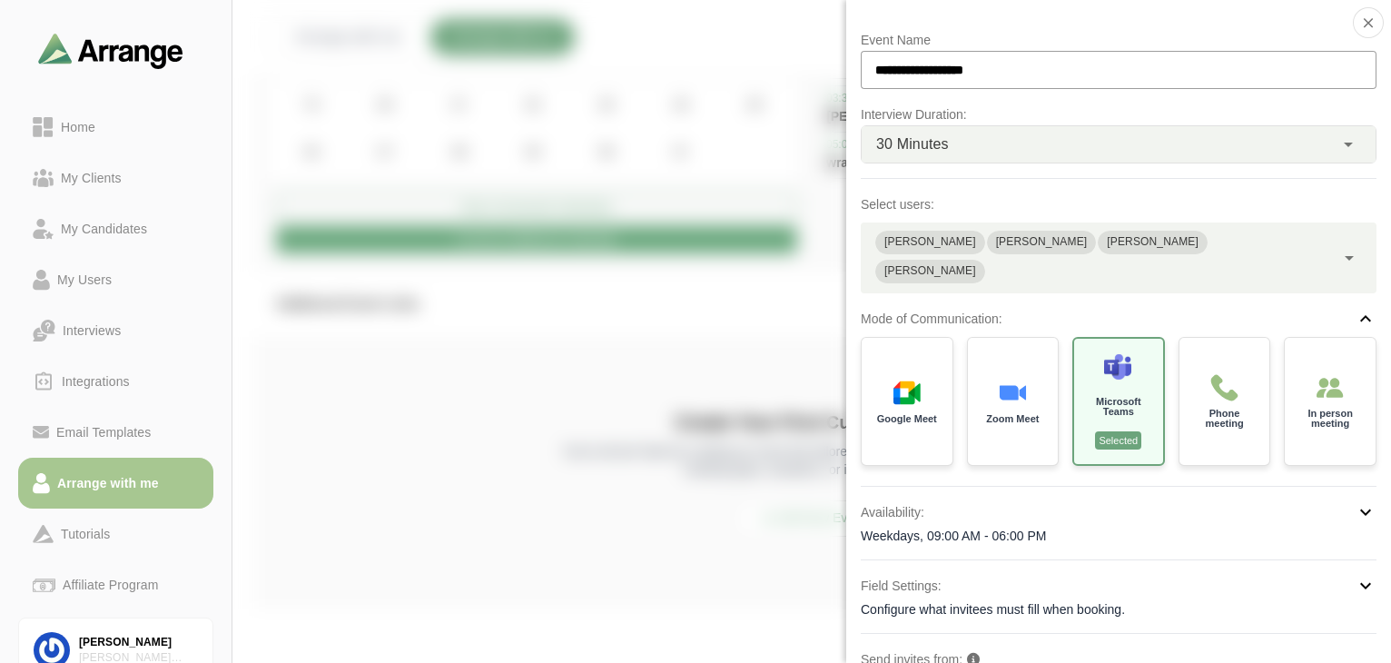
click at [1003, 449] on div "**********" at bounding box center [1119, 479] width 516 height 900
click at [1005, 397] on div "Zoom Meet" at bounding box center [1012, 399] width 95 height 133
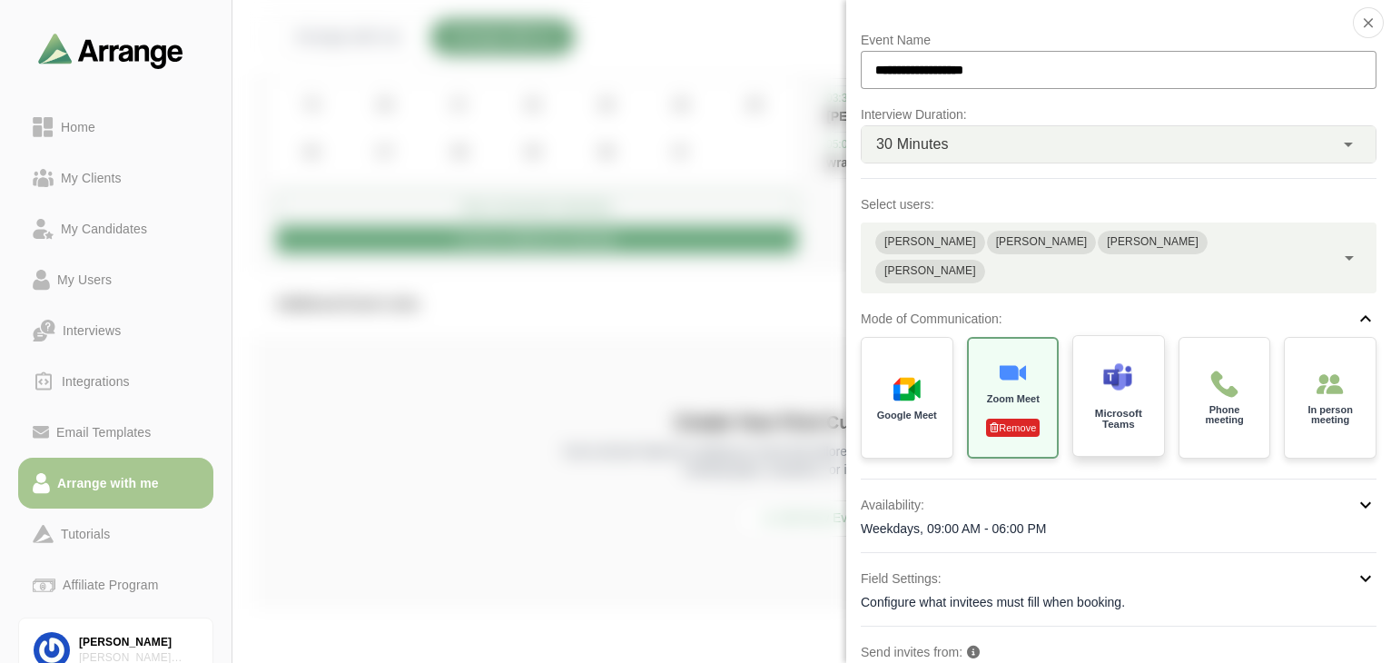
click at [1051, 363] on div at bounding box center [1118, 381] width 31 height 38
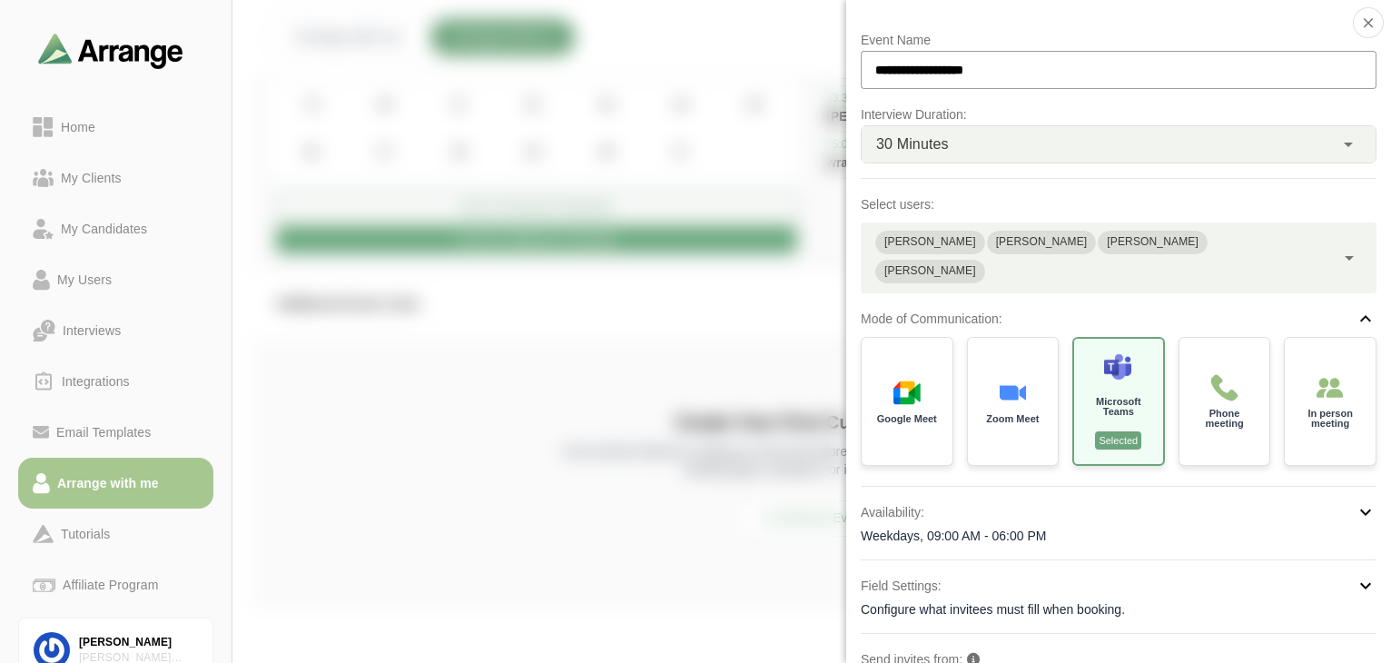
click at [1013, 459] on div "**********" at bounding box center [1119, 479] width 516 height 900
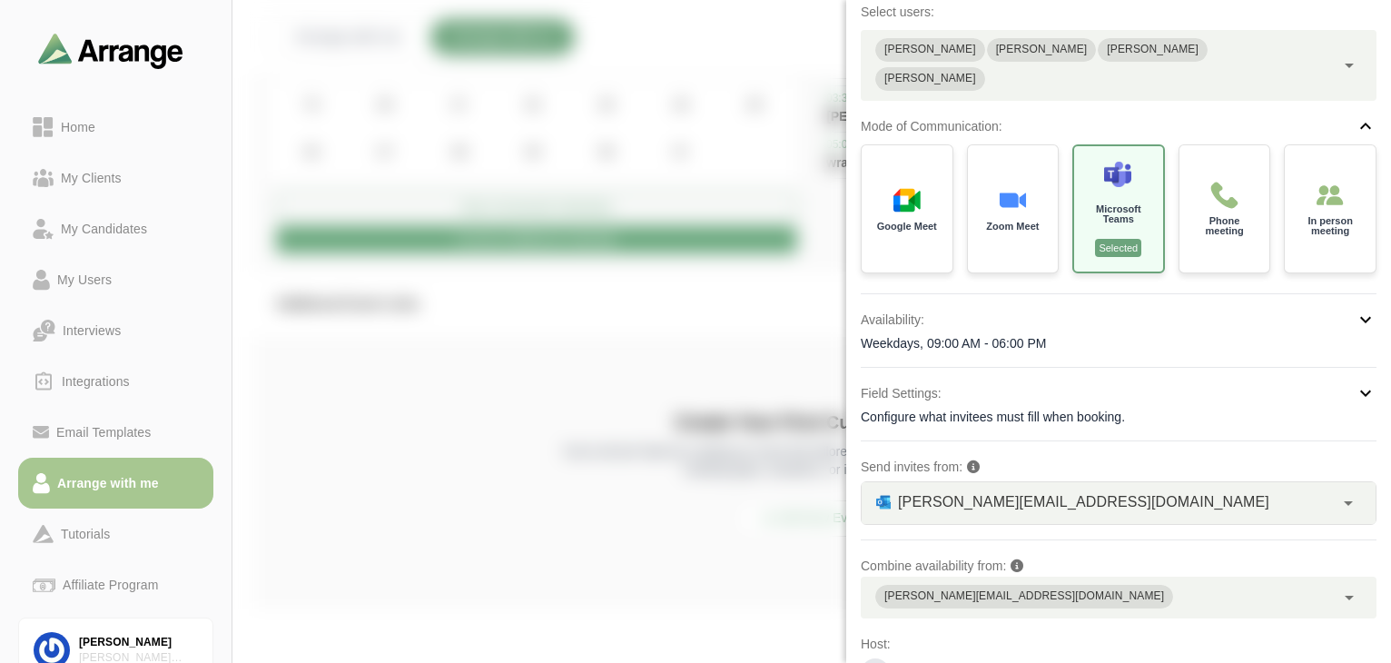
scroll to position [203, 0]
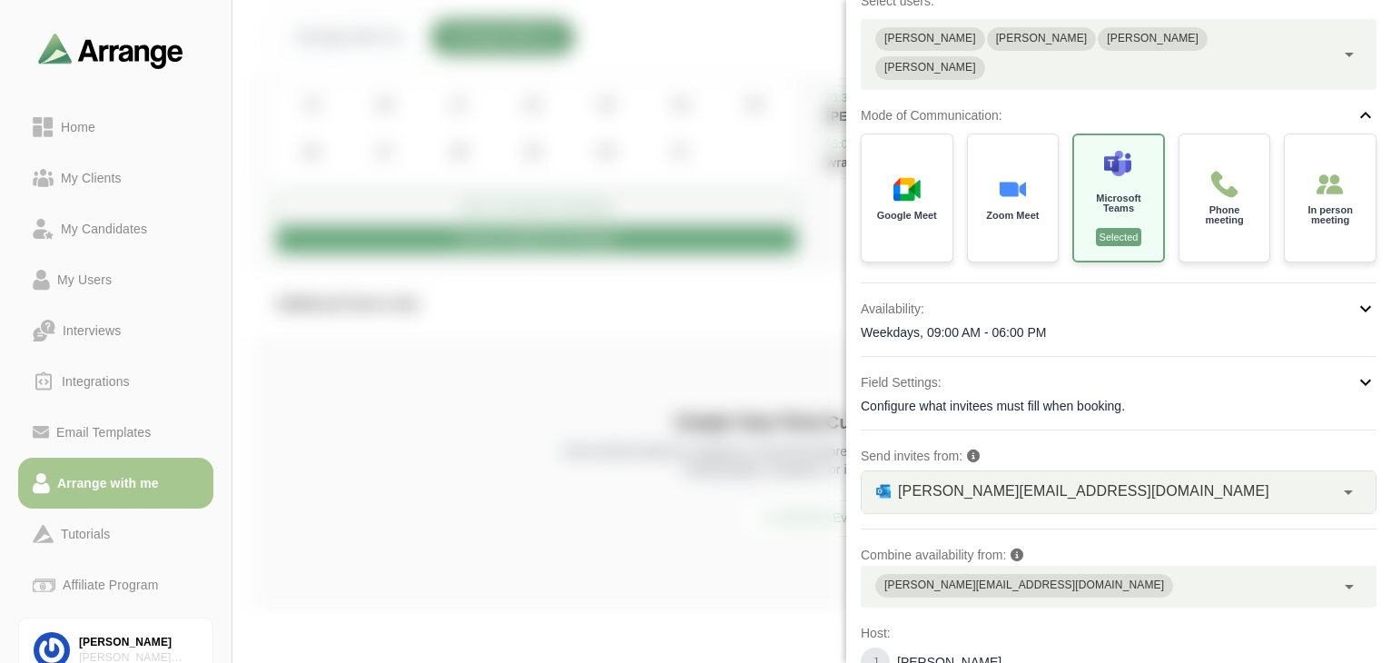
click at [1051, 298] on icon at bounding box center [1366, 309] width 22 height 22
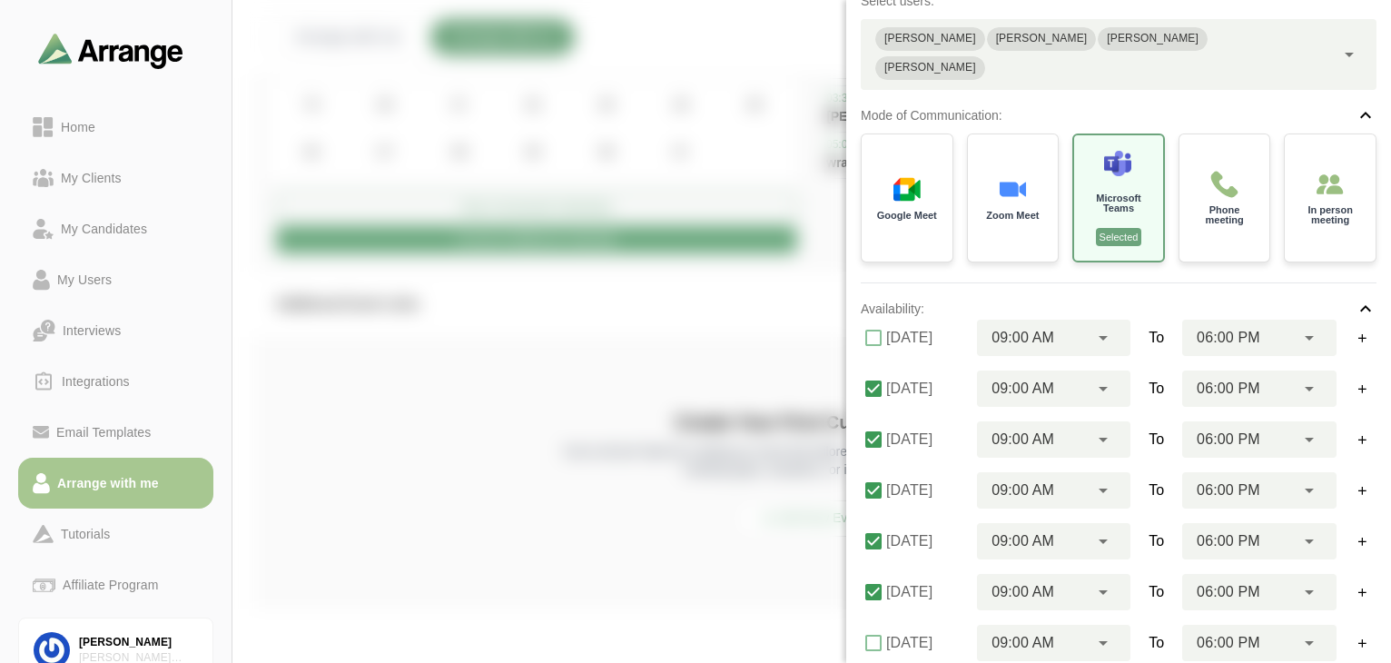
click at [1051, 266] on div "**********" at bounding box center [1119, 443] width 516 height 1234
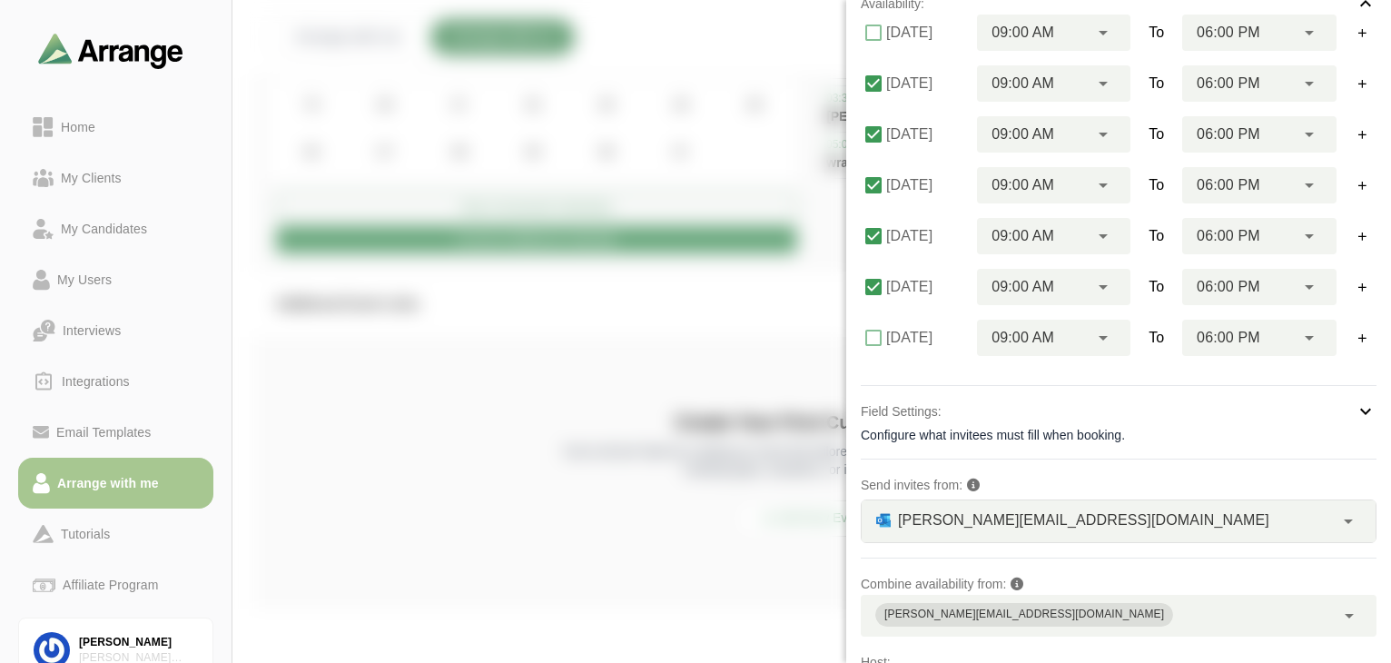
scroll to position [584, 0]
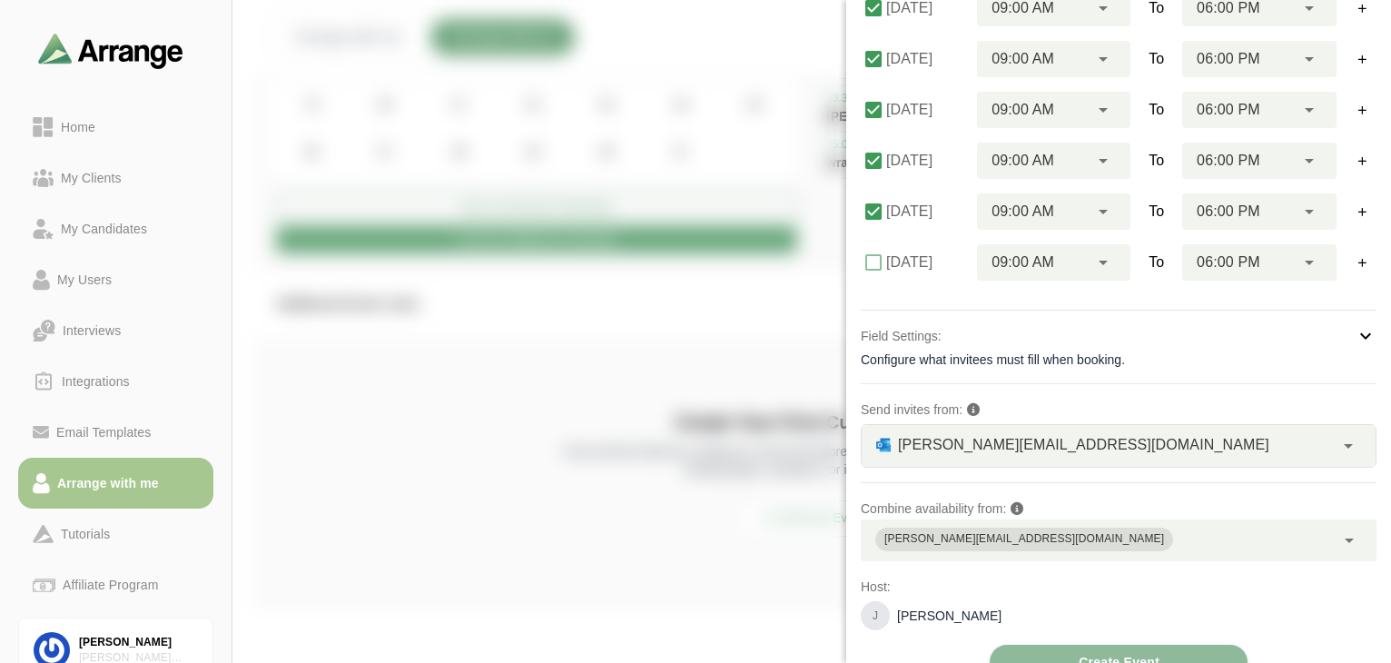
click at [1051, 55] on div at bounding box center [1279, 55] width 153 height 0
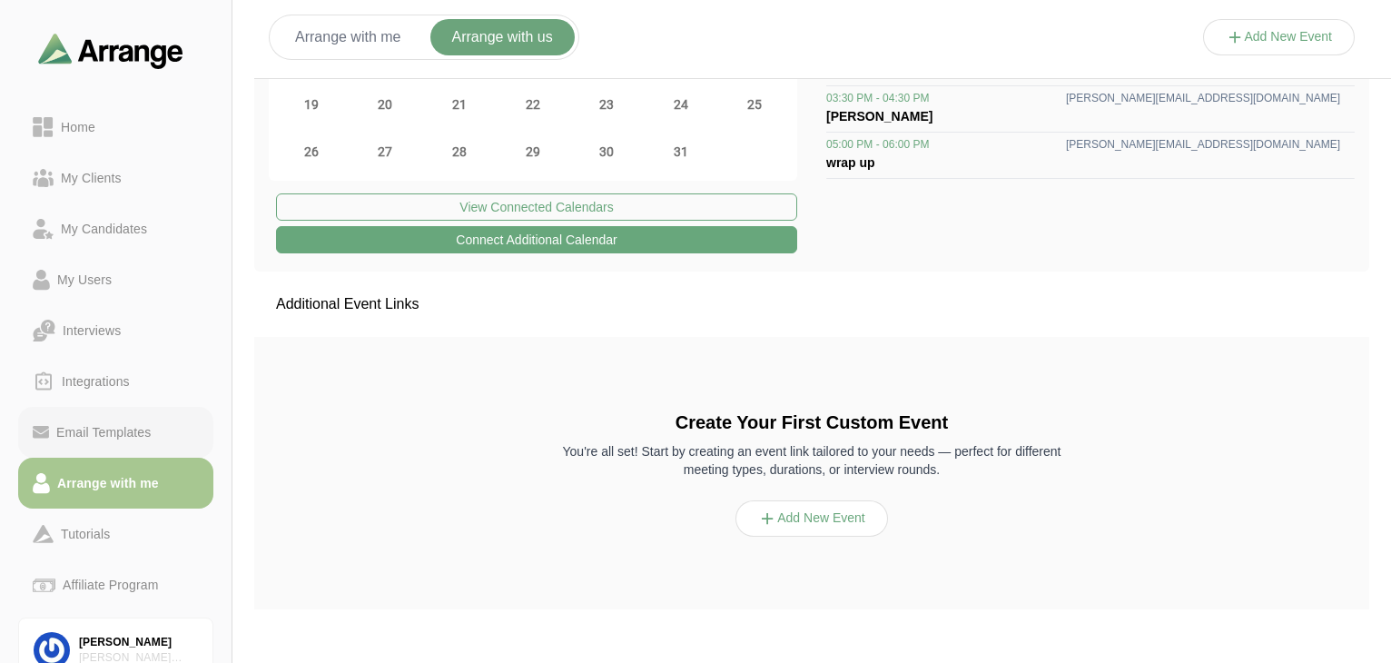
click at [124, 430] on div "Email Templates" at bounding box center [103, 432] width 109 height 22
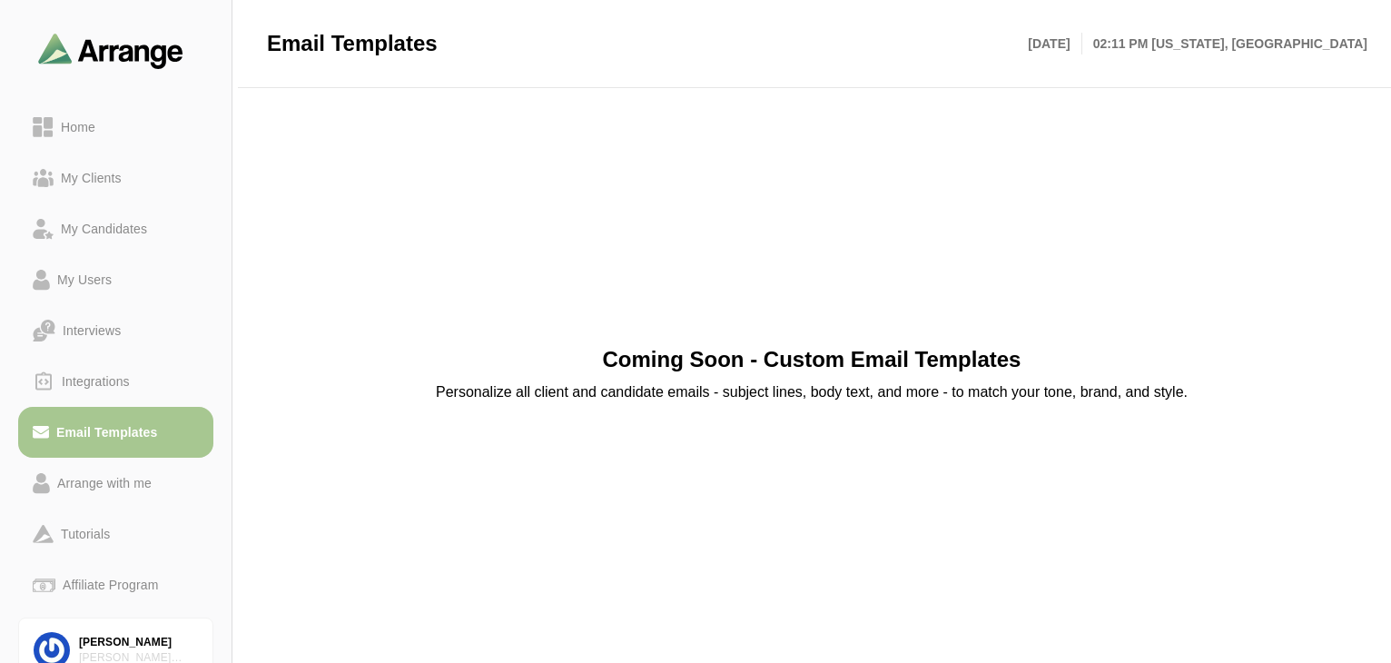
click at [1051, 275] on div "Coming Soon - Custom Email Templates Personalize all client and candidate email…" at bounding box center [811, 374] width 1115 height 530
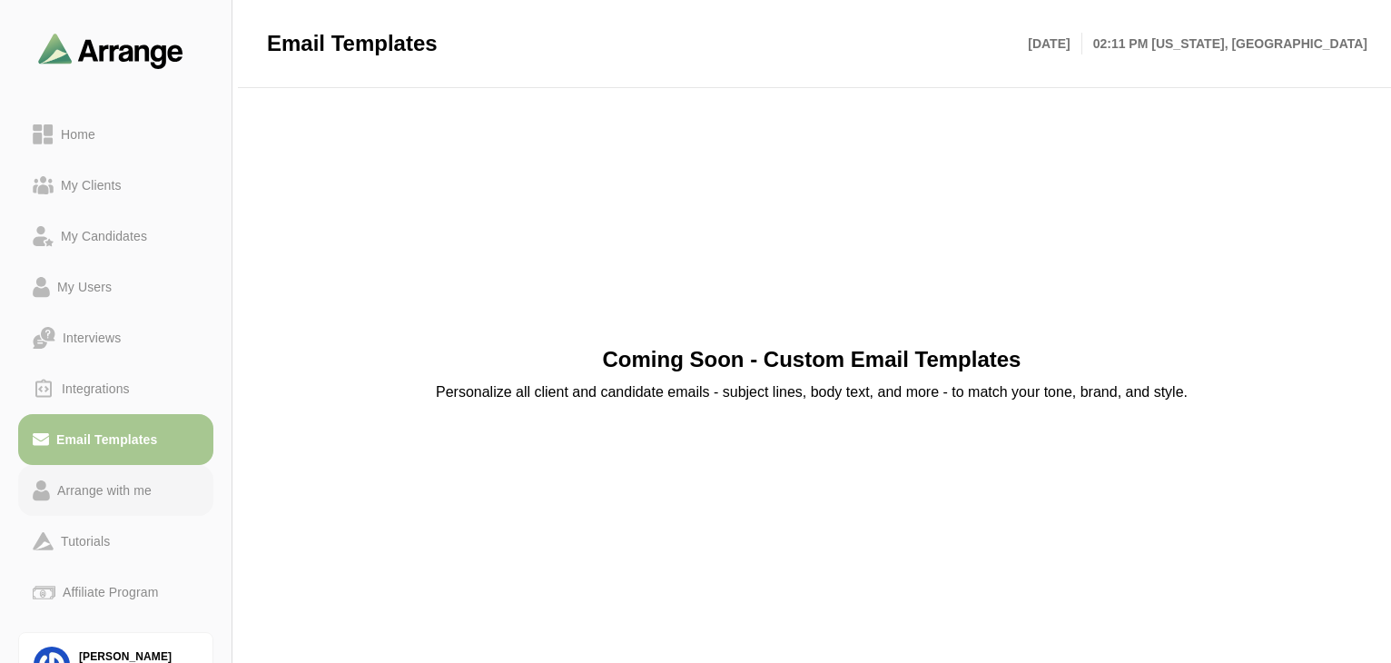
click at [121, 499] on div "Arrange with me" at bounding box center [104, 490] width 109 height 22
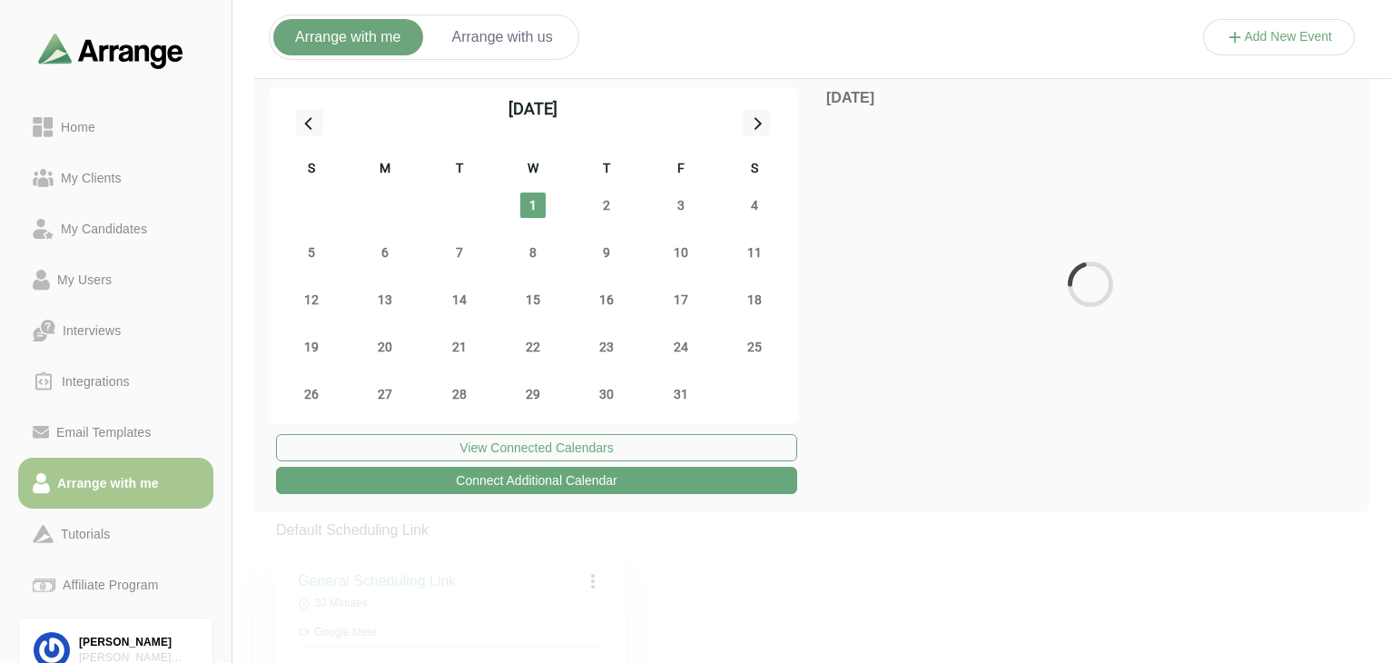
click at [481, 44] on button "Arrange with us" at bounding box center [502, 37] width 144 height 36
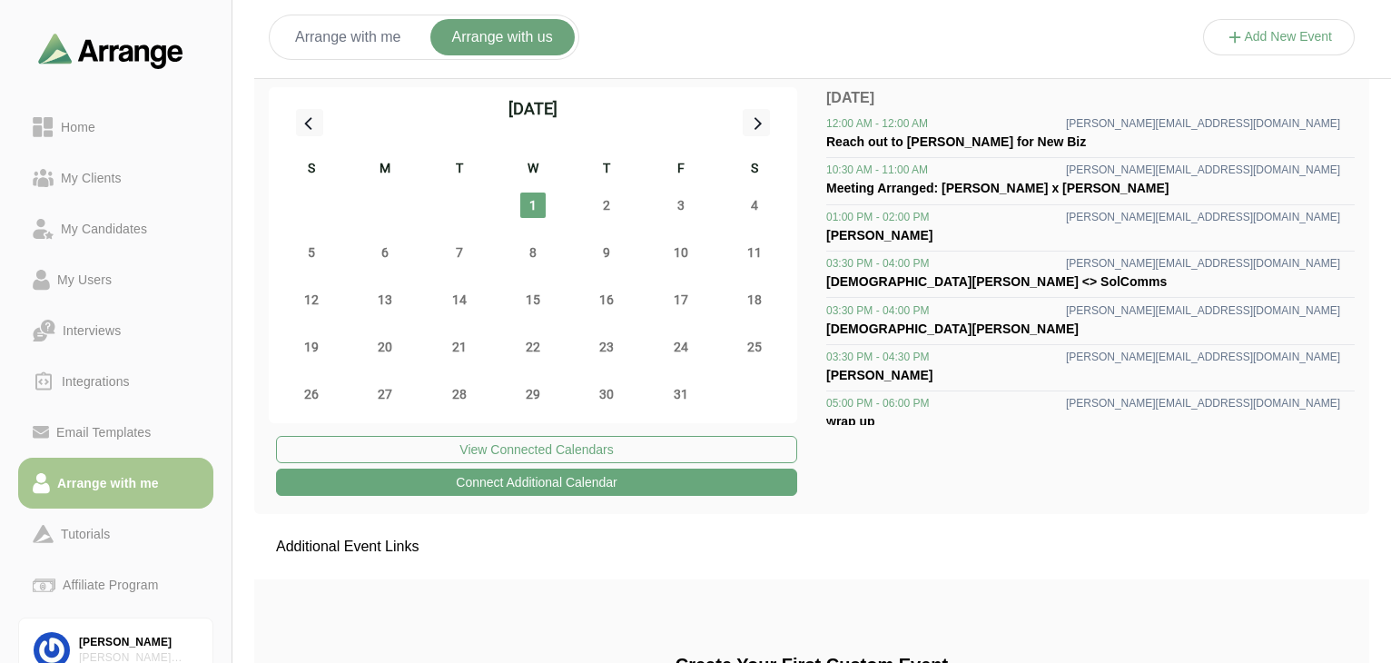
click at [1270, 23] on button "Add New Event" at bounding box center [1279, 37] width 153 height 36
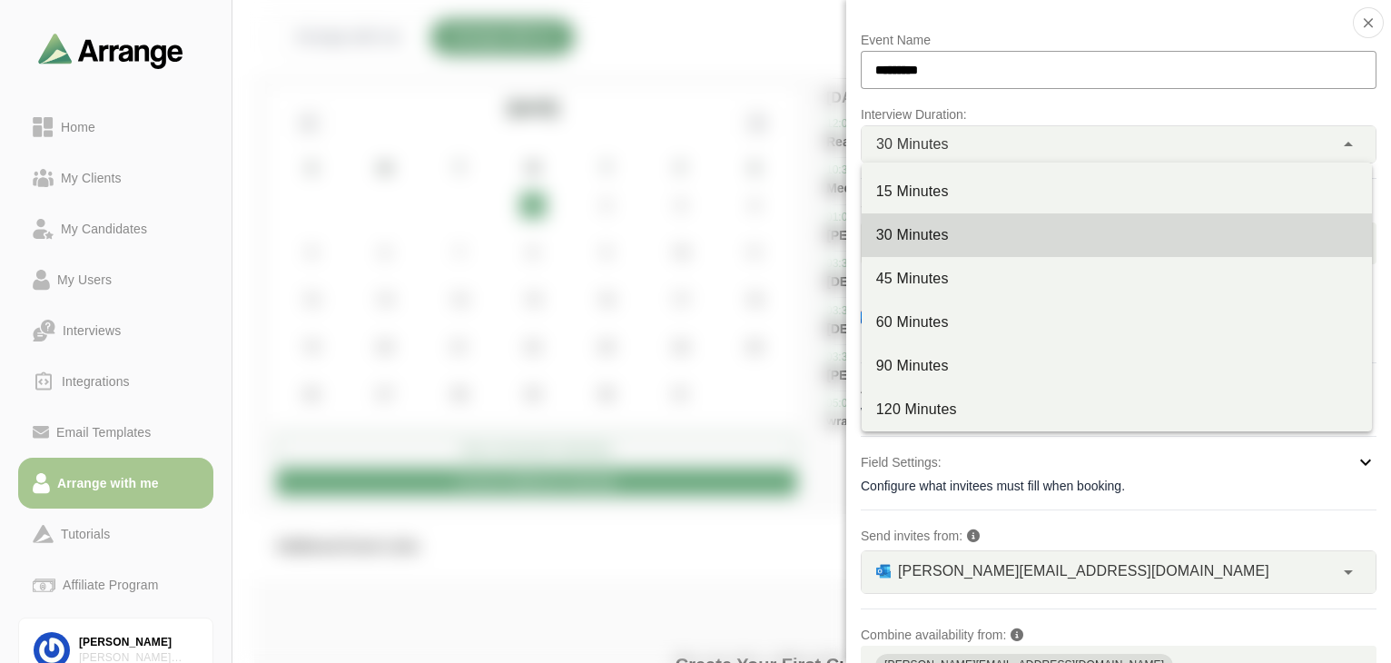
click at [1062, 143] on div "30 Minutes **" at bounding box center [1098, 144] width 472 height 36
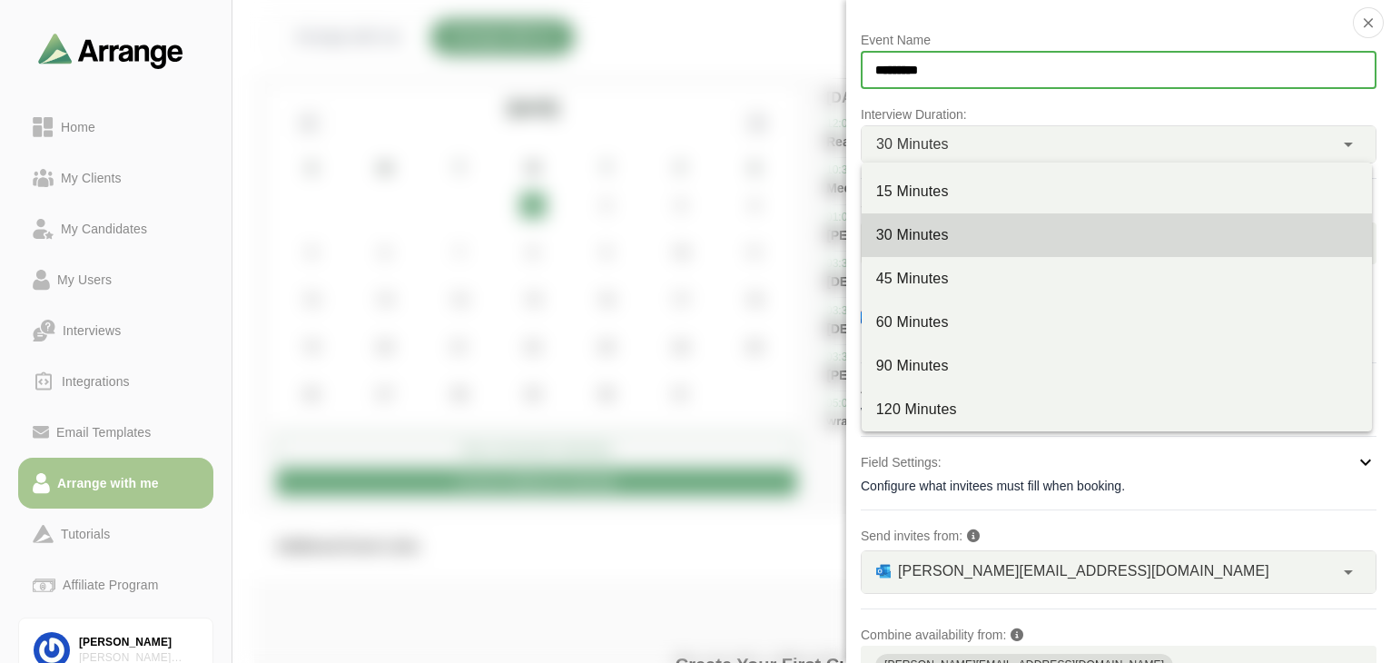
click at [1036, 75] on input "*********" at bounding box center [1119, 70] width 516 height 38
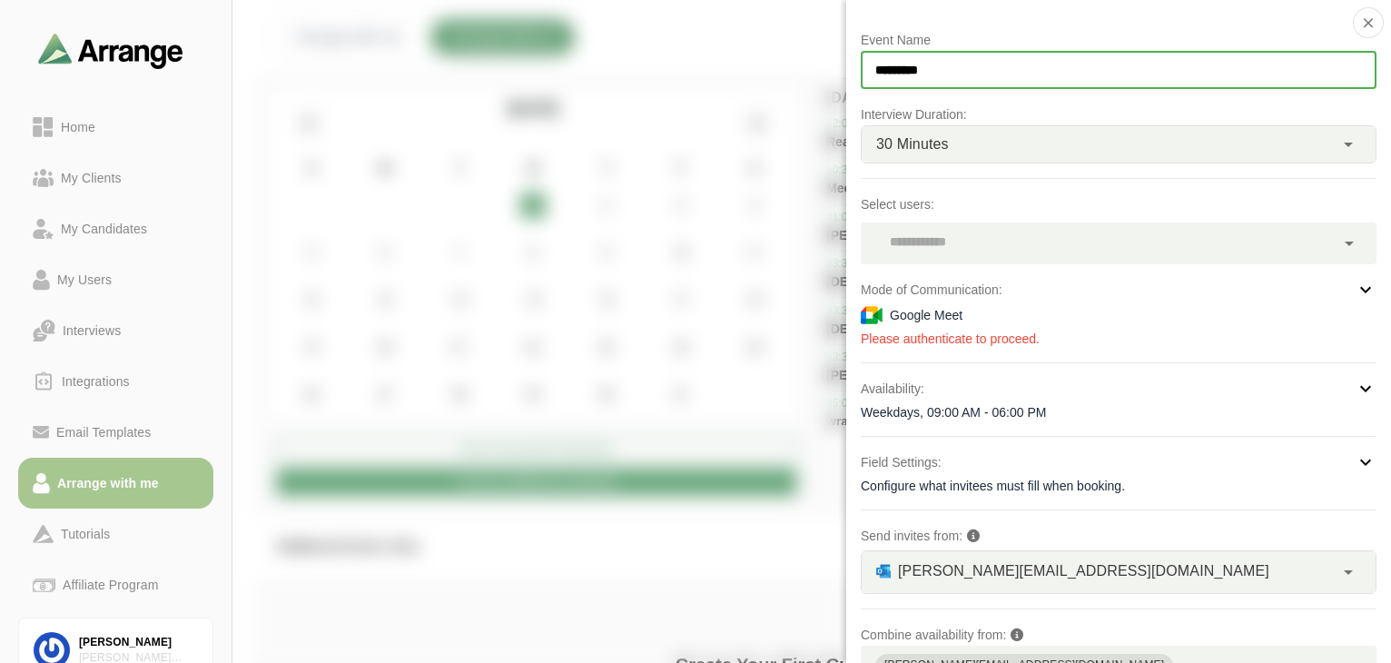
click at [1039, 226] on div at bounding box center [1098, 243] width 474 height 42
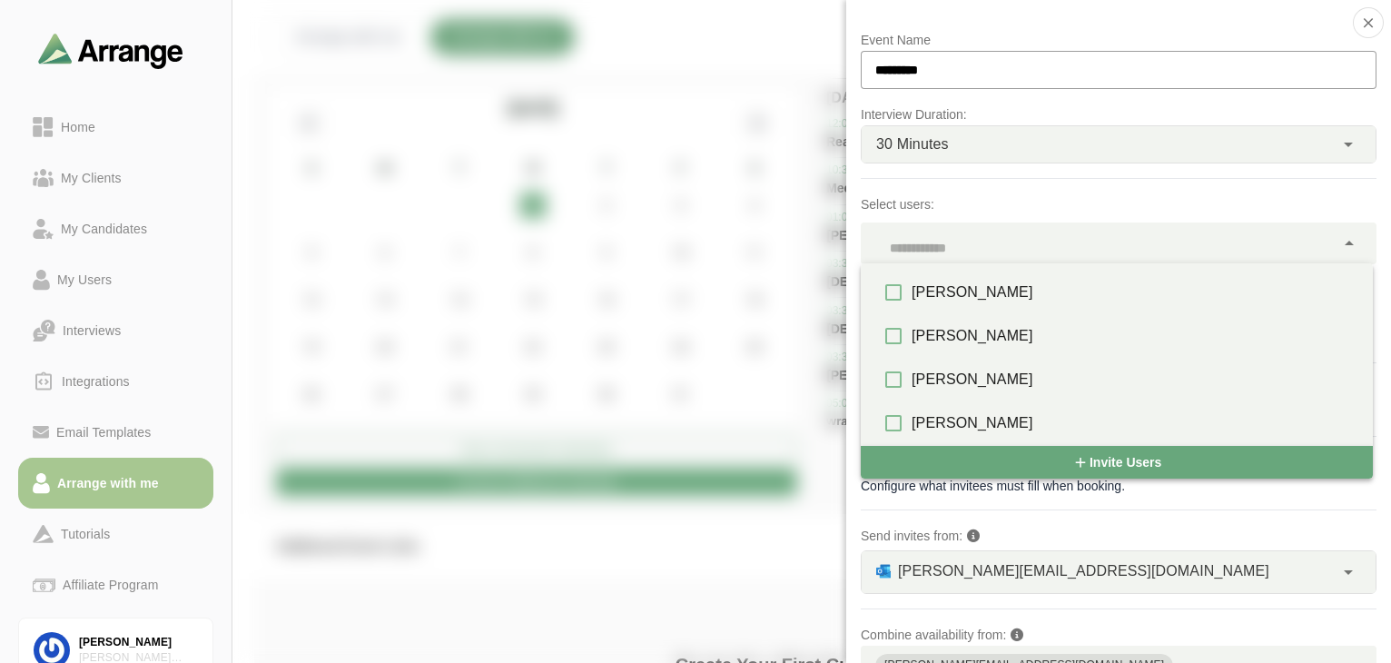
click at [1203, 55] on div at bounding box center [1279, 55] width 153 height 0
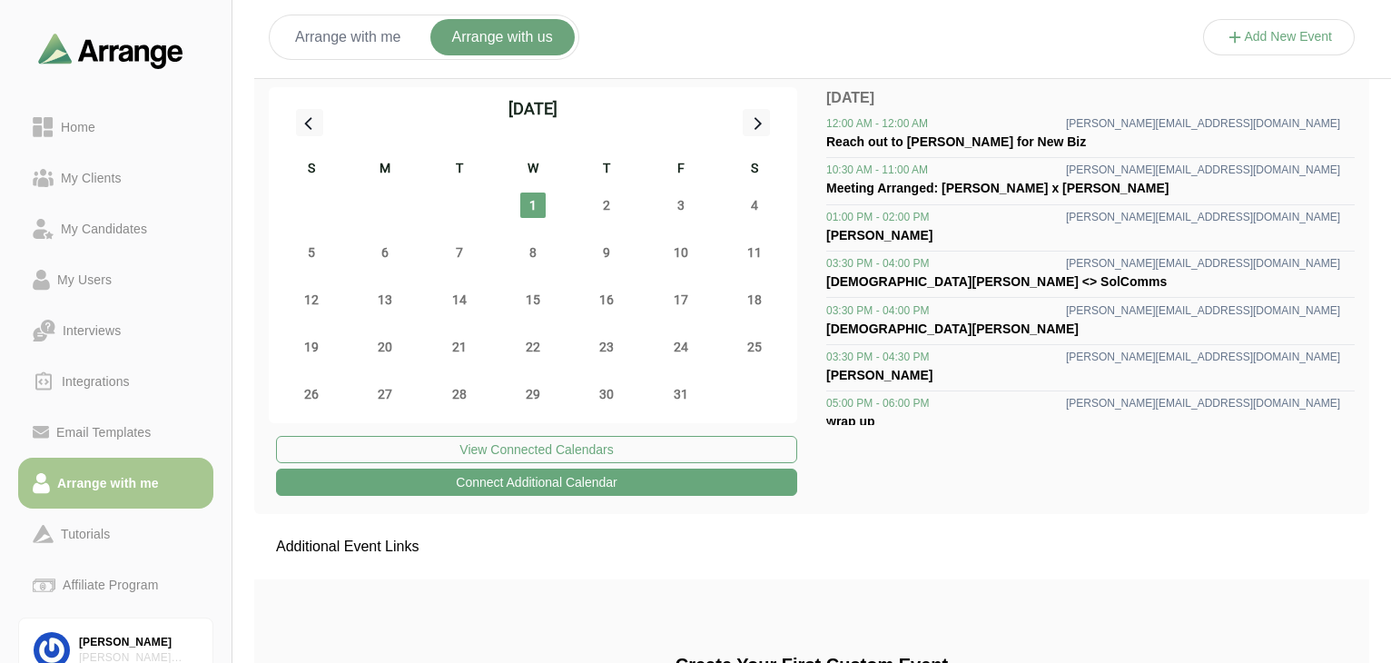
click at [801, 90] on div "October 2025 S M T W T F S 28 29 30 1 2 3 4 5 6 7 8 9 10 11 12 13 14 15 16 17 1…" at bounding box center [811, 293] width 1115 height 441
click at [79, 413] on link "Email Templates" at bounding box center [115, 432] width 195 height 51
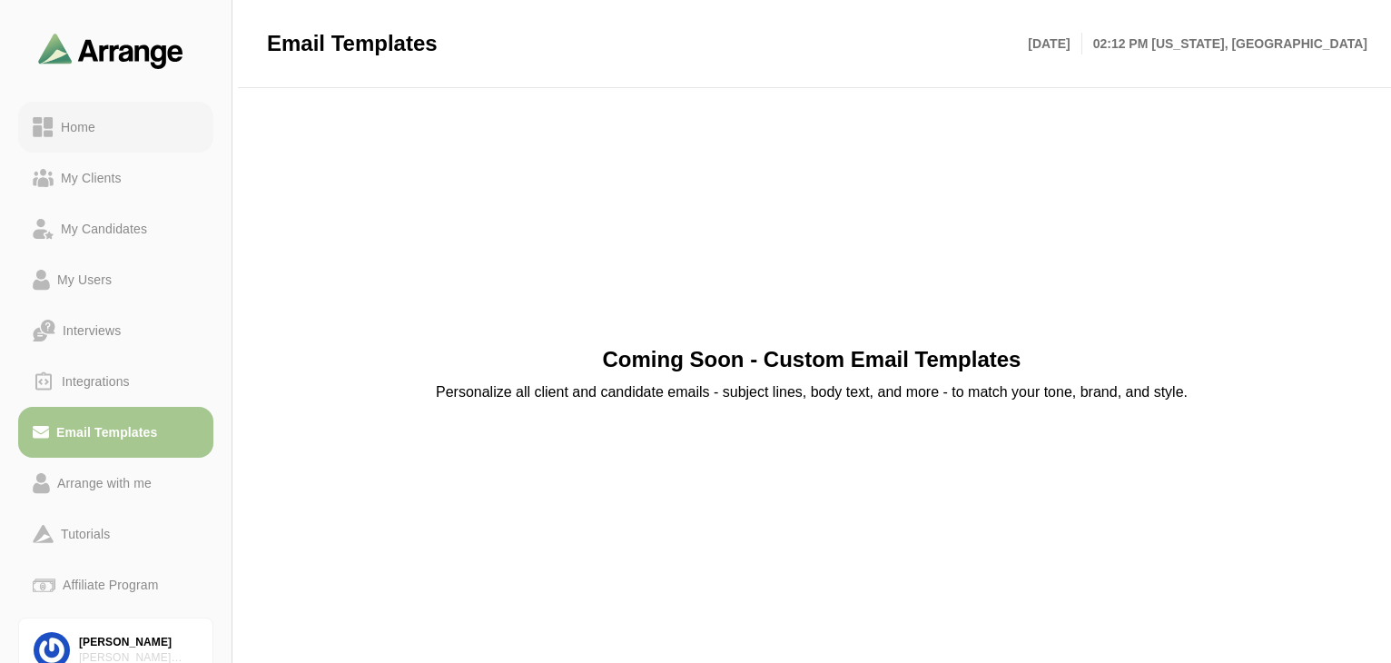
click at [70, 118] on div "Home" at bounding box center [78, 127] width 49 height 22
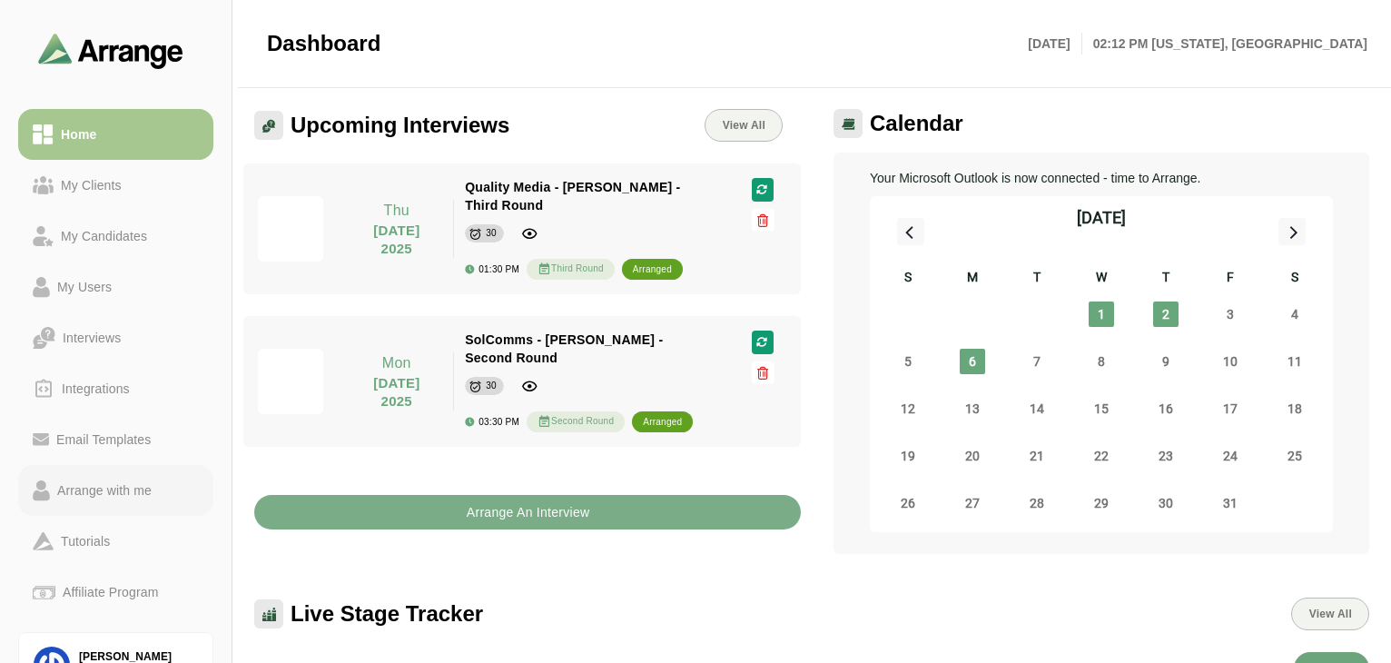
click at [92, 479] on div "Arrange with me" at bounding box center [104, 490] width 109 height 22
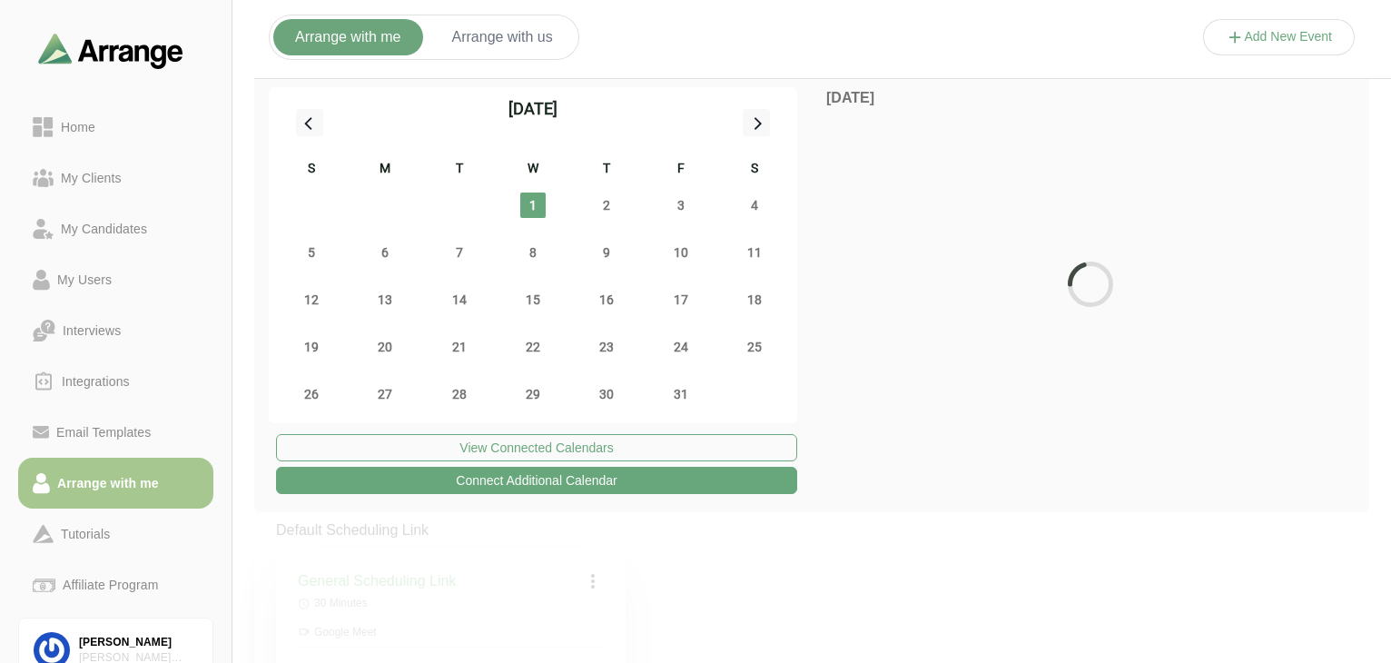
click at [1308, 41] on button "Add New Event" at bounding box center [1279, 37] width 153 height 36
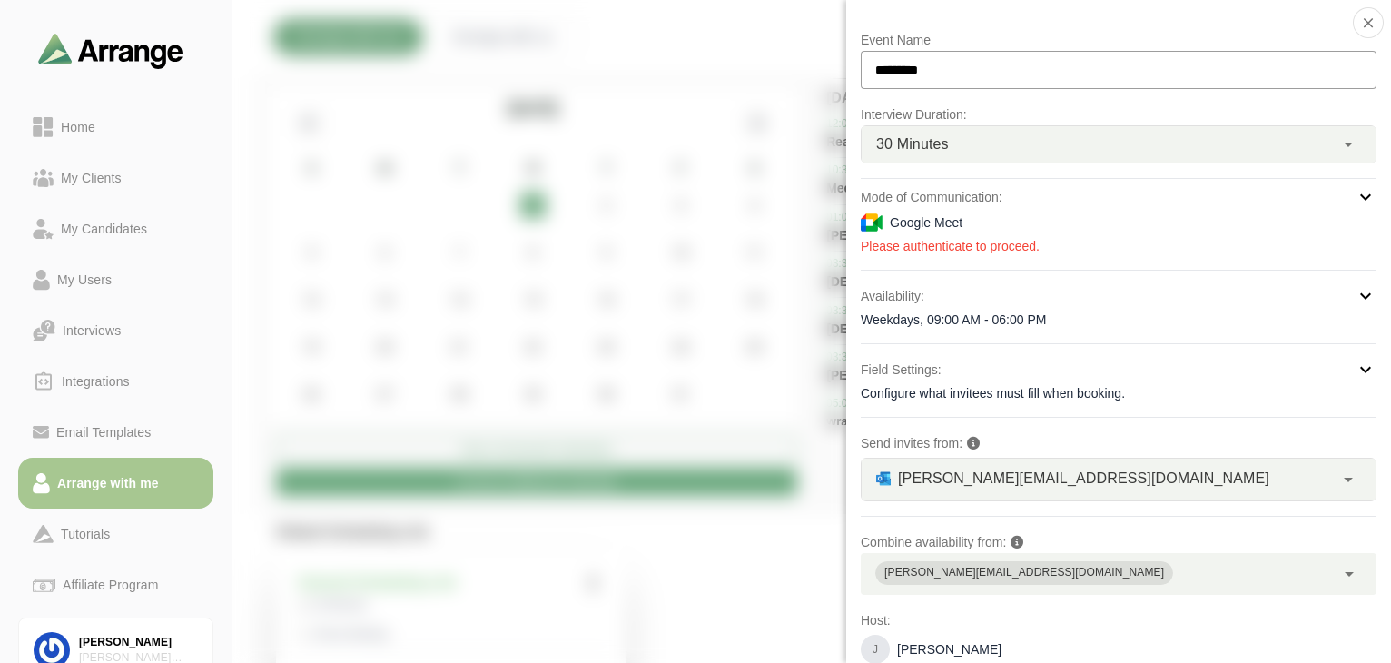
click at [1167, 472] on div "[PERSON_NAME][EMAIL_ADDRESS][DOMAIN_NAME] **" at bounding box center [1098, 480] width 472 height 42
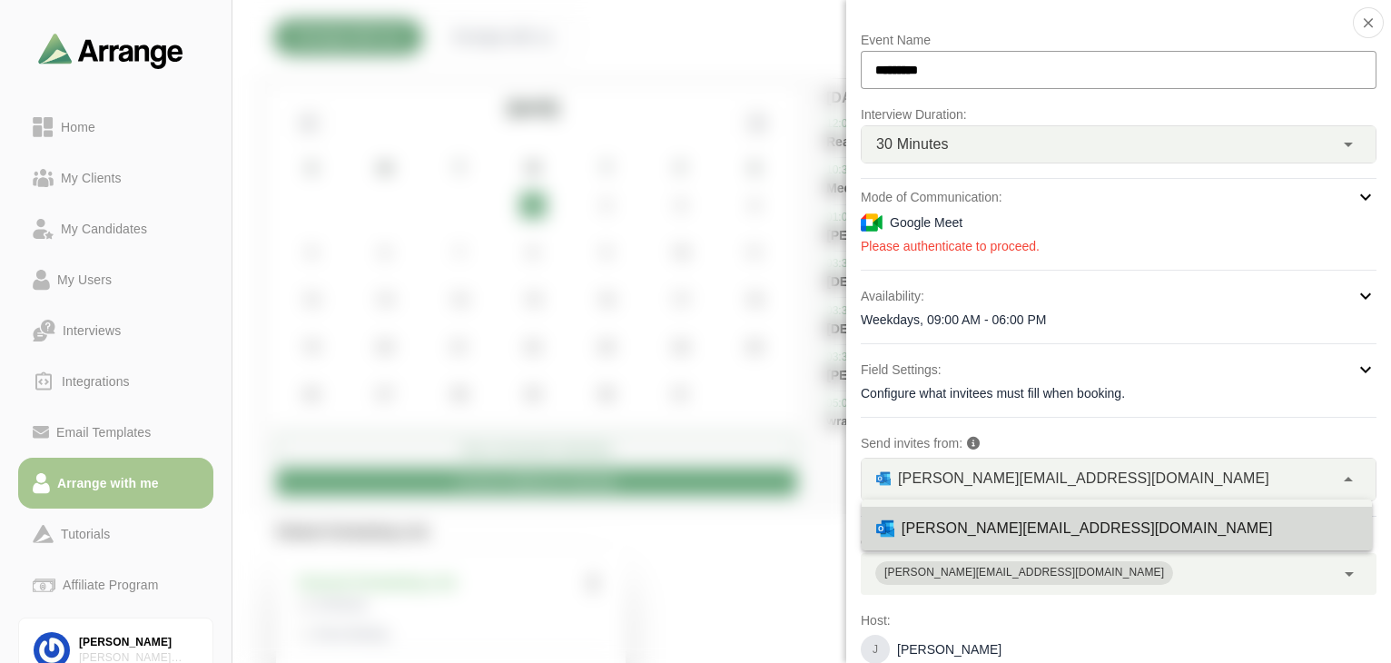
click at [1167, 472] on div "[PERSON_NAME][EMAIL_ADDRESS][DOMAIN_NAME] **" at bounding box center [1098, 480] width 472 height 42
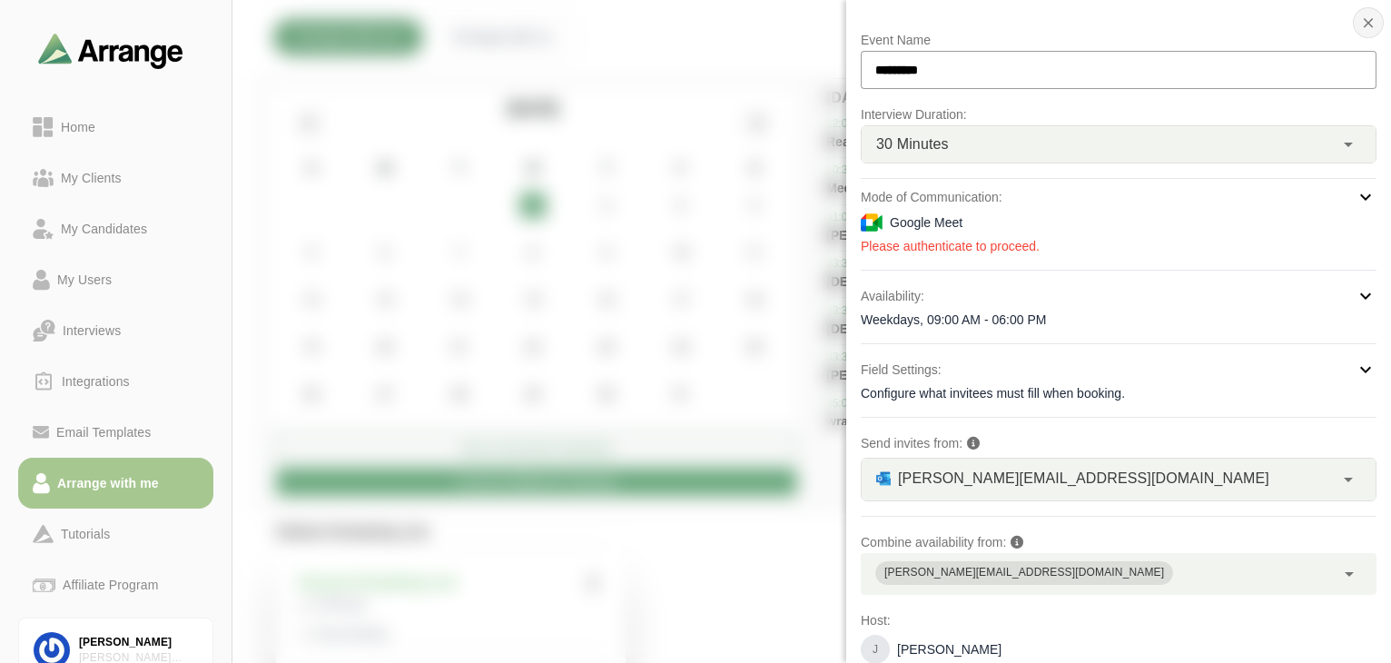
click at [1366, 28] on icon "button" at bounding box center [1368, 23] width 16 height 16
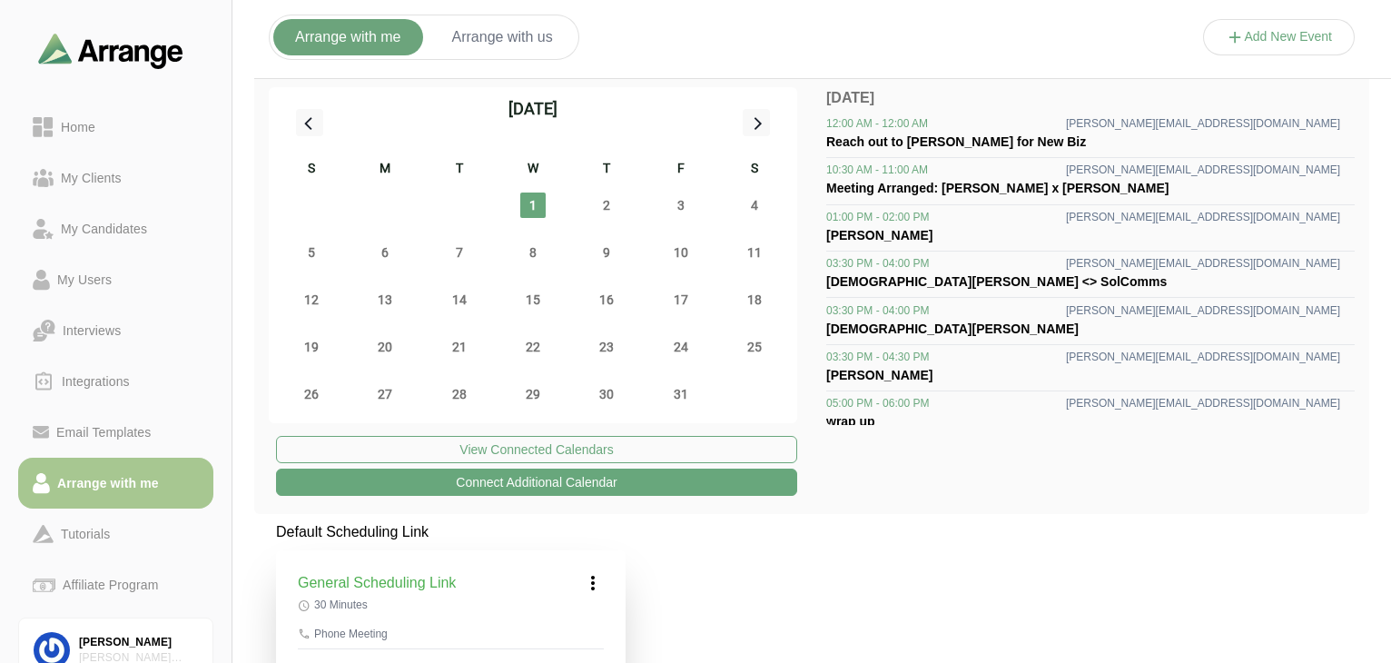
click at [525, 19] on button "Arrange with us" at bounding box center [502, 37] width 144 height 36
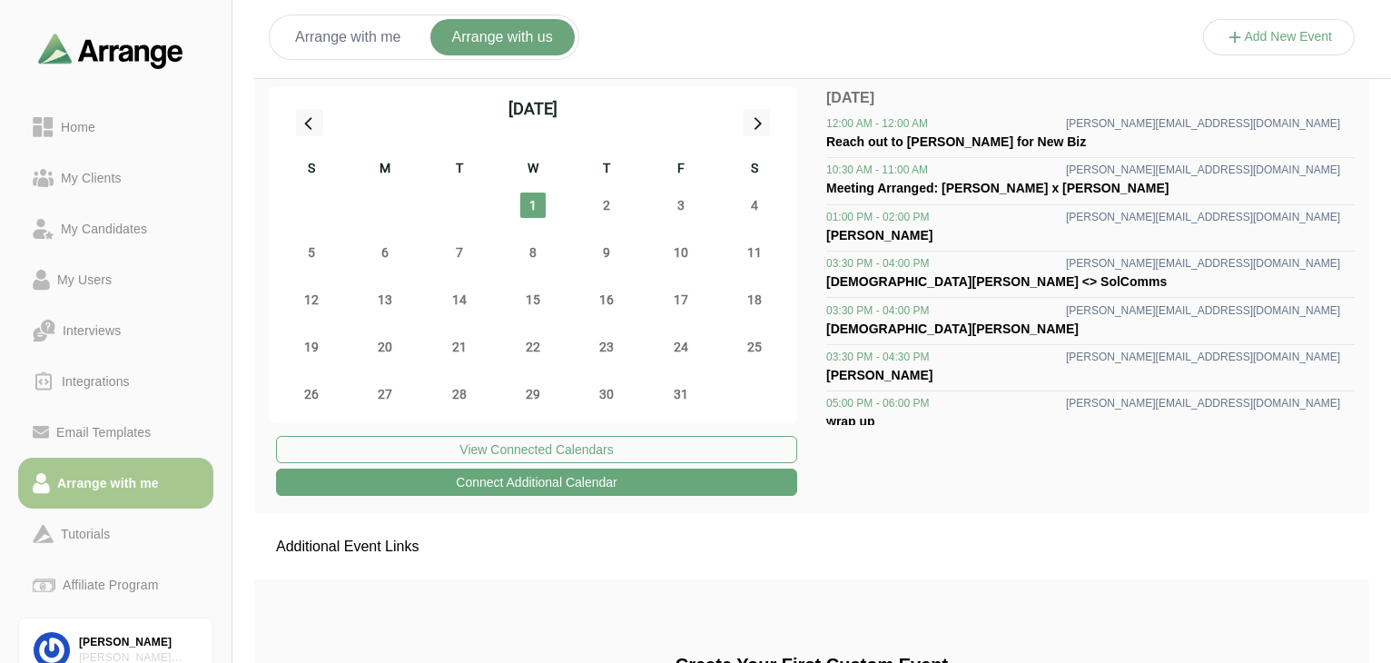
click at [1311, 33] on button "Add New Event" at bounding box center [1279, 37] width 153 height 36
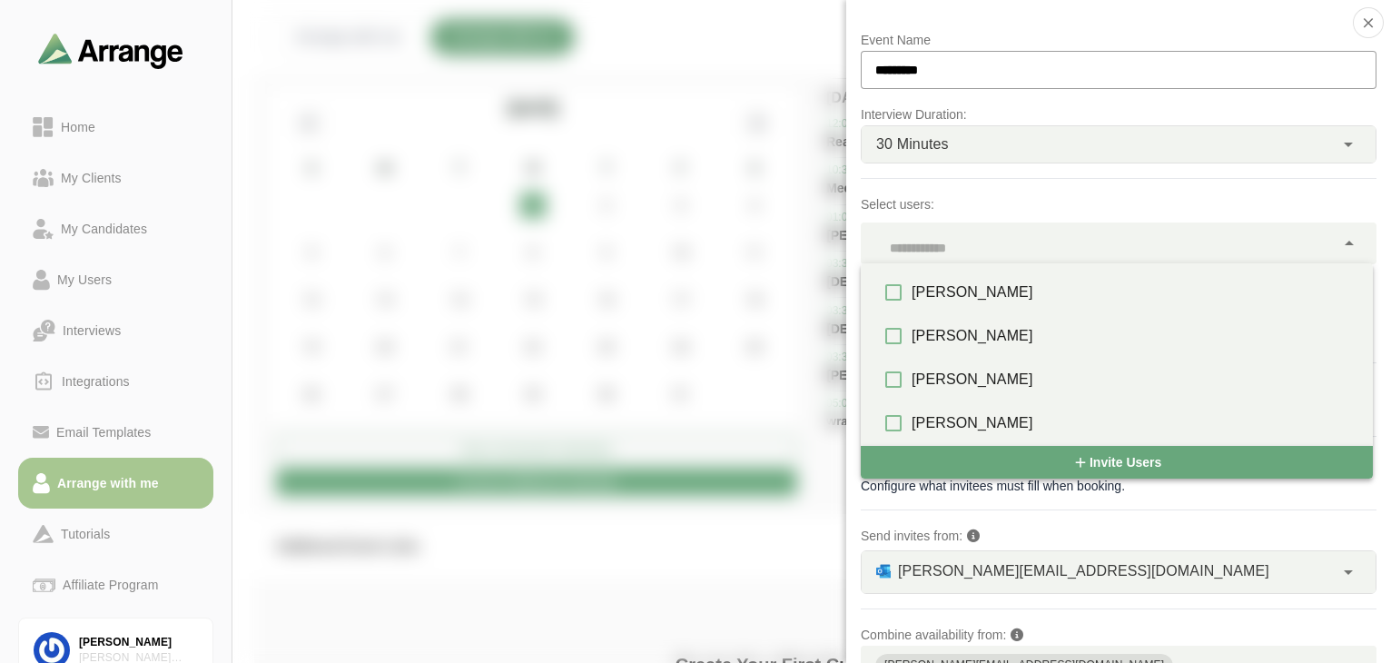
click at [1132, 261] on div at bounding box center [1098, 243] width 474 height 42
